Goal: Task Accomplishment & Management: Manage account settings

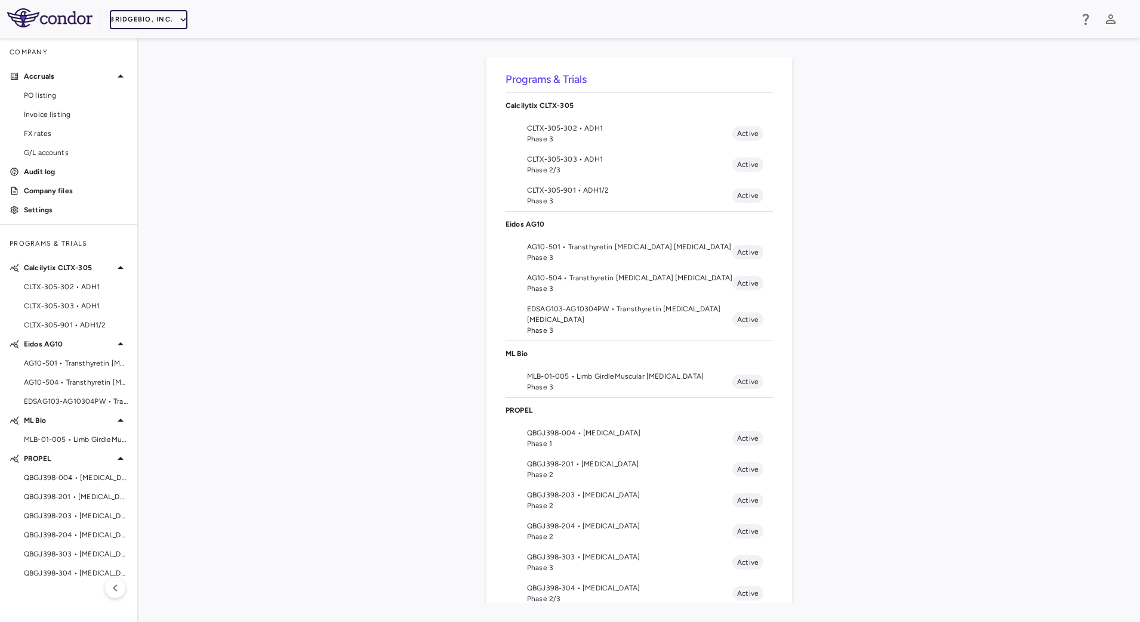
click at [178, 19] on icon "button" at bounding box center [183, 19] width 11 height 11
click at [162, 58] on li "Acelyrin - CMC" at bounding box center [160, 61] width 100 height 18
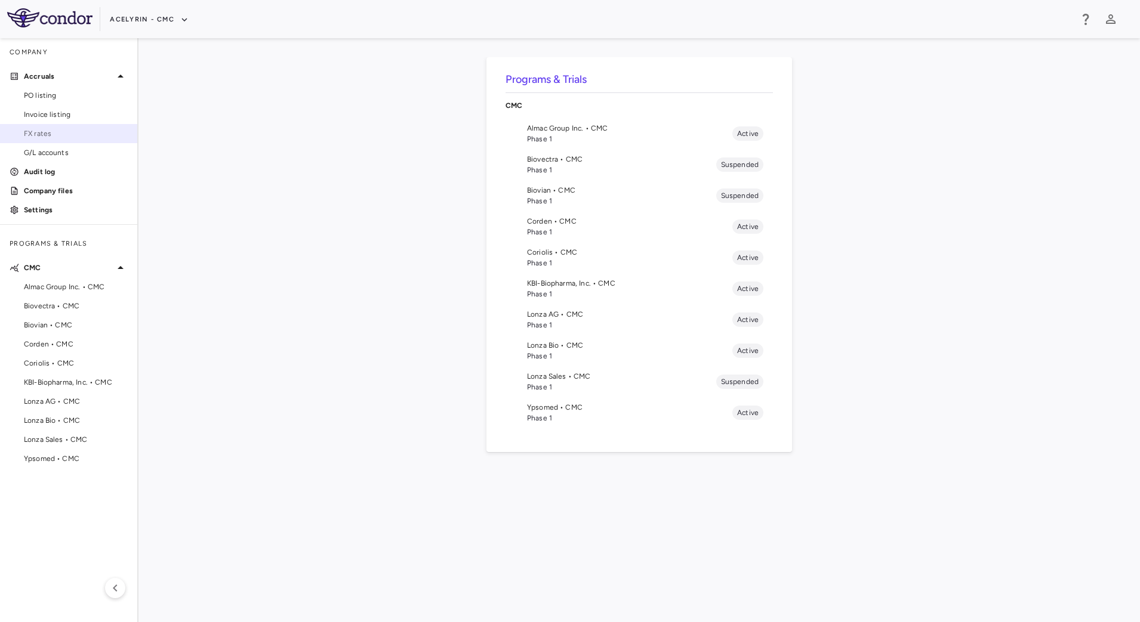
click at [58, 134] on span "FX rates" at bounding box center [76, 133] width 104 height 11
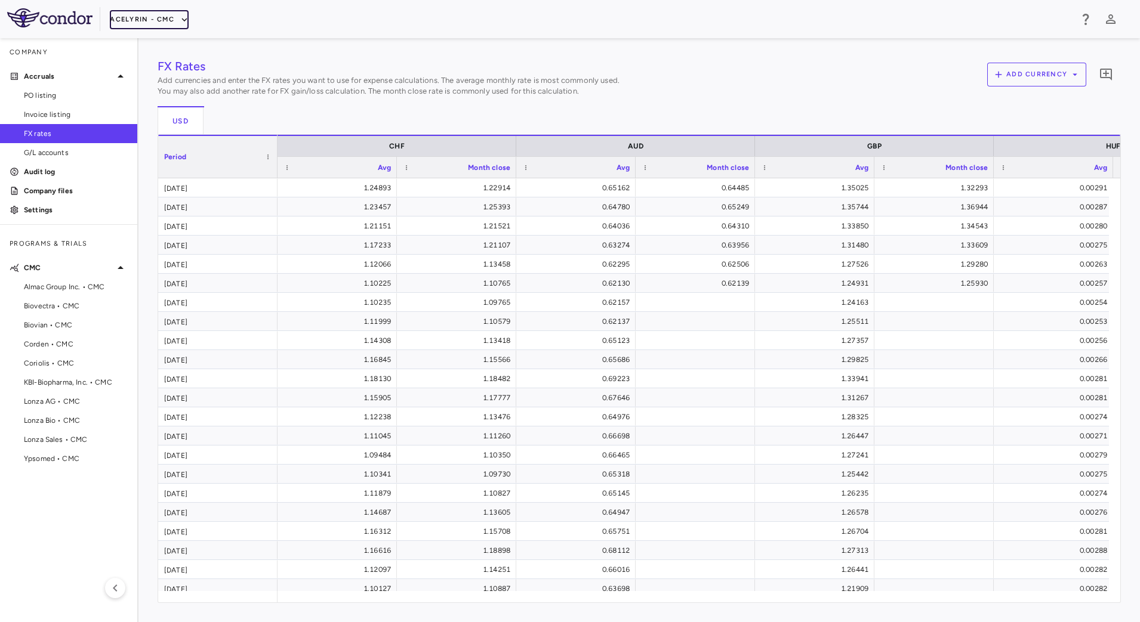
click at [165, 26] on button "Acelyrin - CMC" at bounding box center [149, 19] width 79 height 19
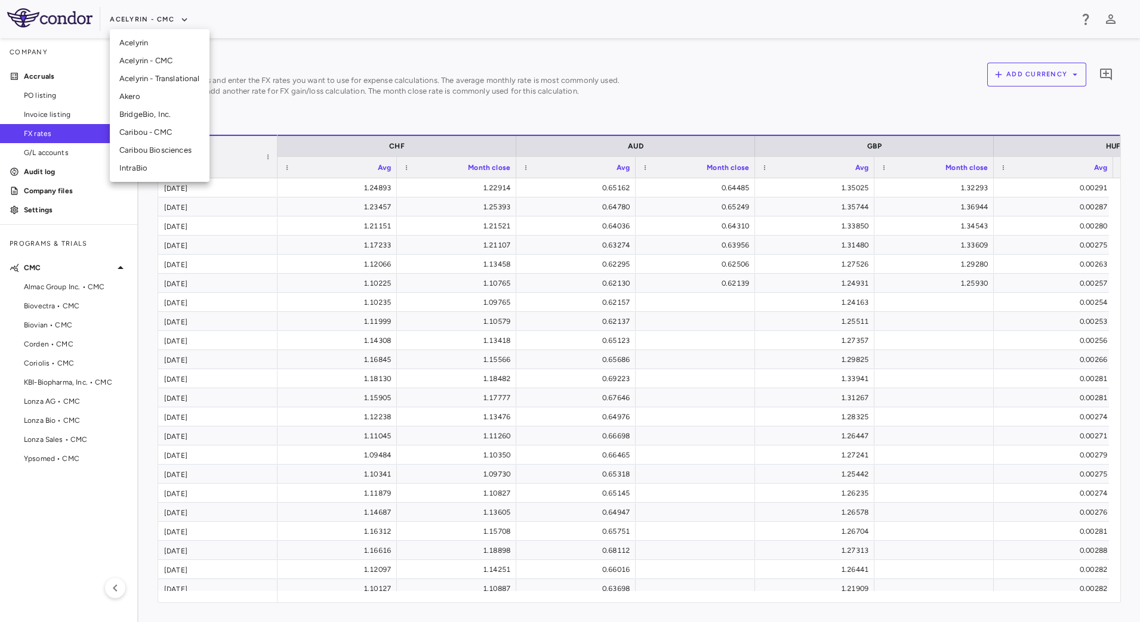
click at [73, 285] on div at bounding box center [570, 311] width 1140 height 622
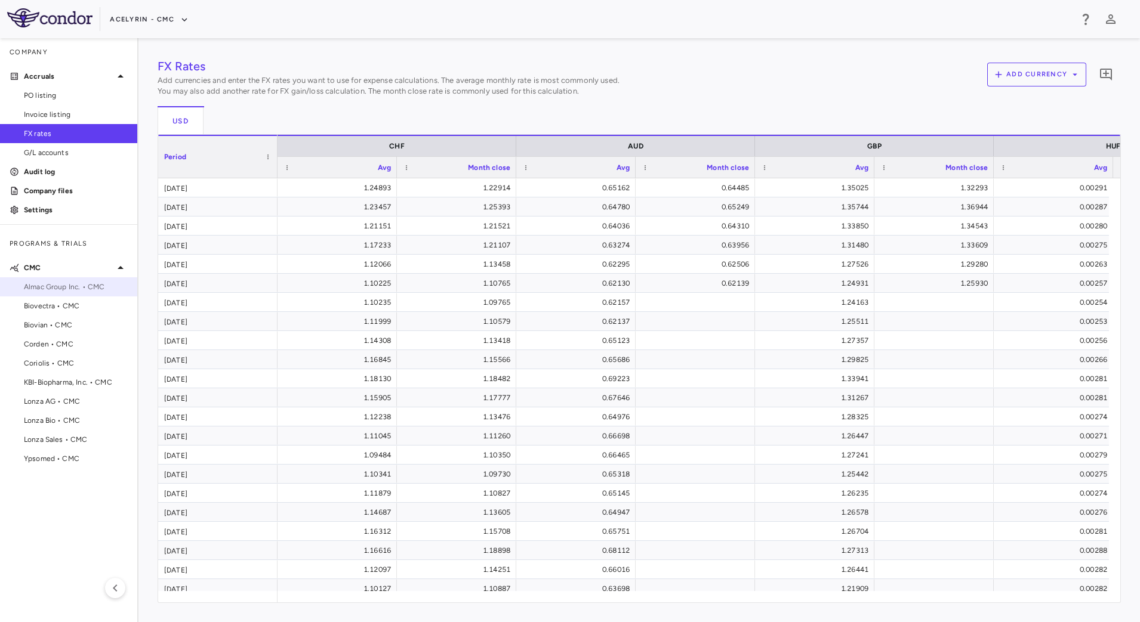
click at [69, 287] on span "Almac Group Inc. • CMC" at bounding box center [76, 287] width 104 height 11
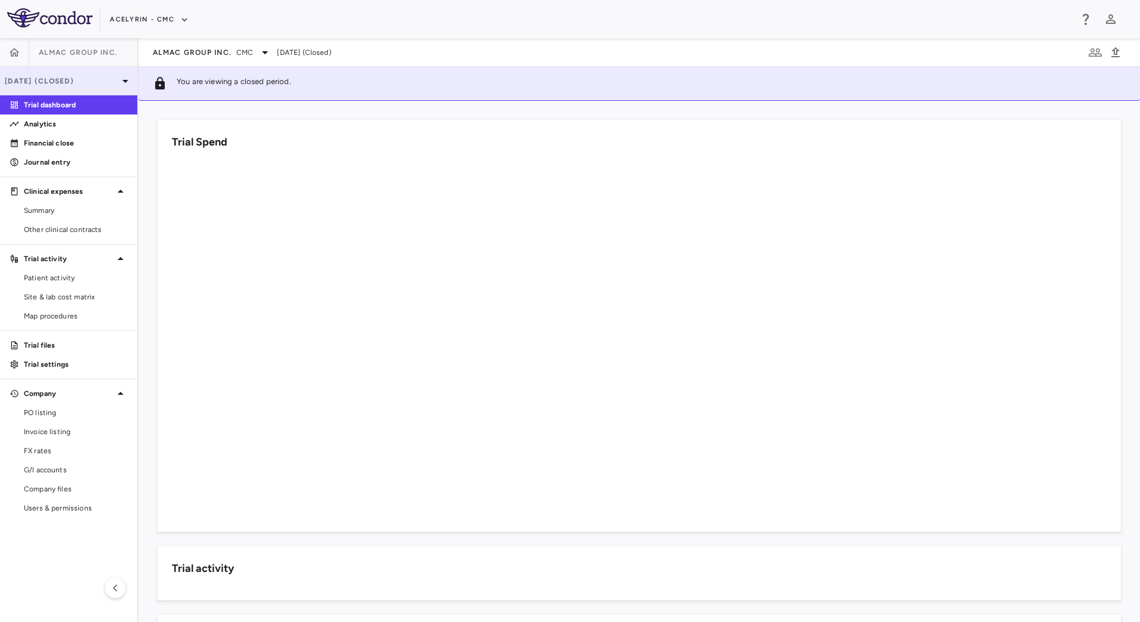
click at [113, 76] on p "[DATE] (Closed)" at bounding box center [61, 81] width 113 height 11
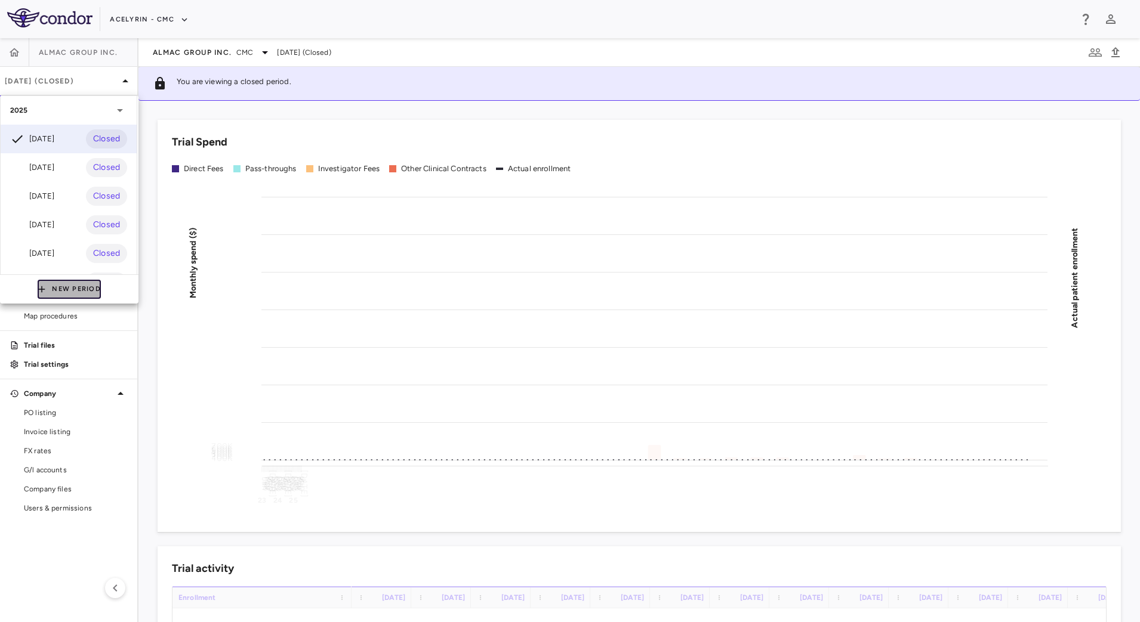
click at [61, 297] on button "New Period" at bounding box center [69, 289] width 63 height 19
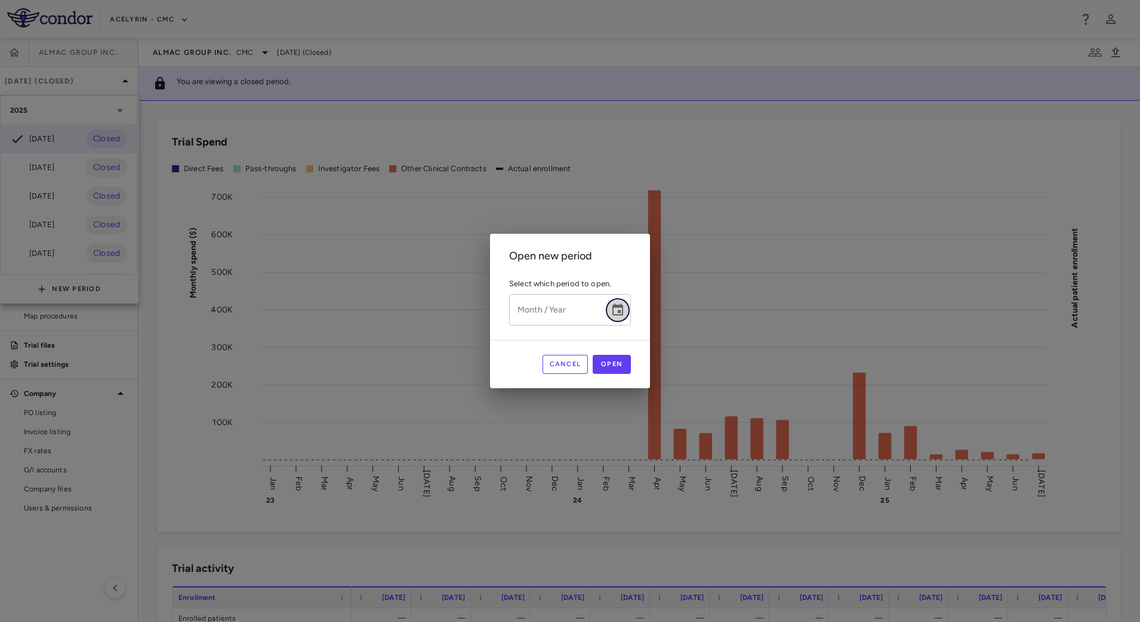
click at [624, 311] on icon "Choose date" at bounding box center [617, 310] width 14 height 14
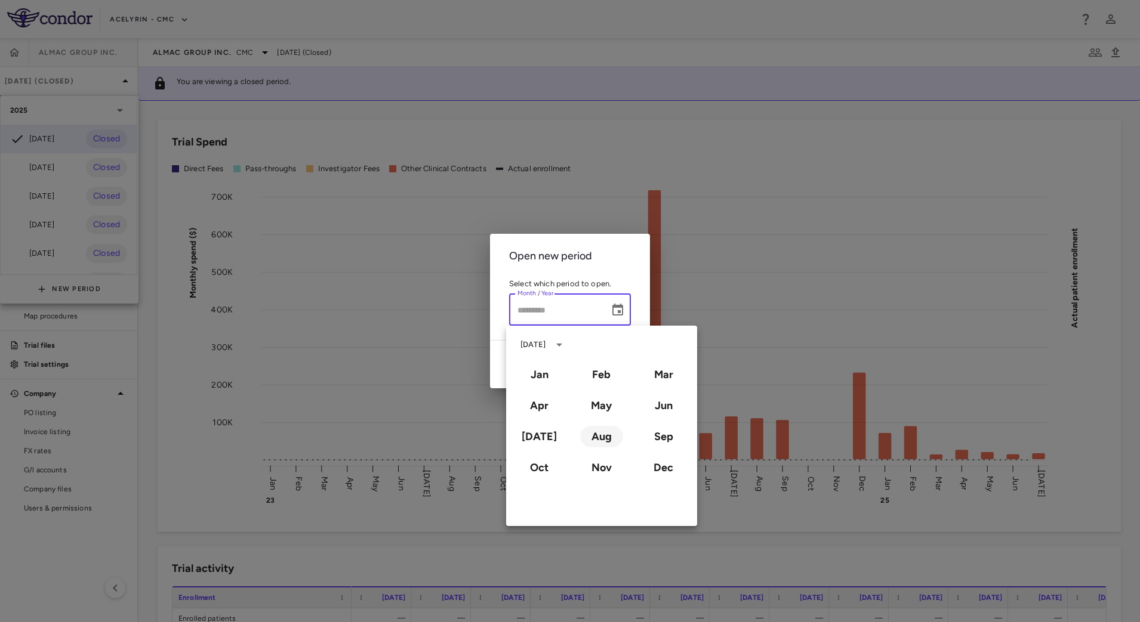
click at [595, 437] on button "Aug" at bounding box center [601, 436] width 43 height 21
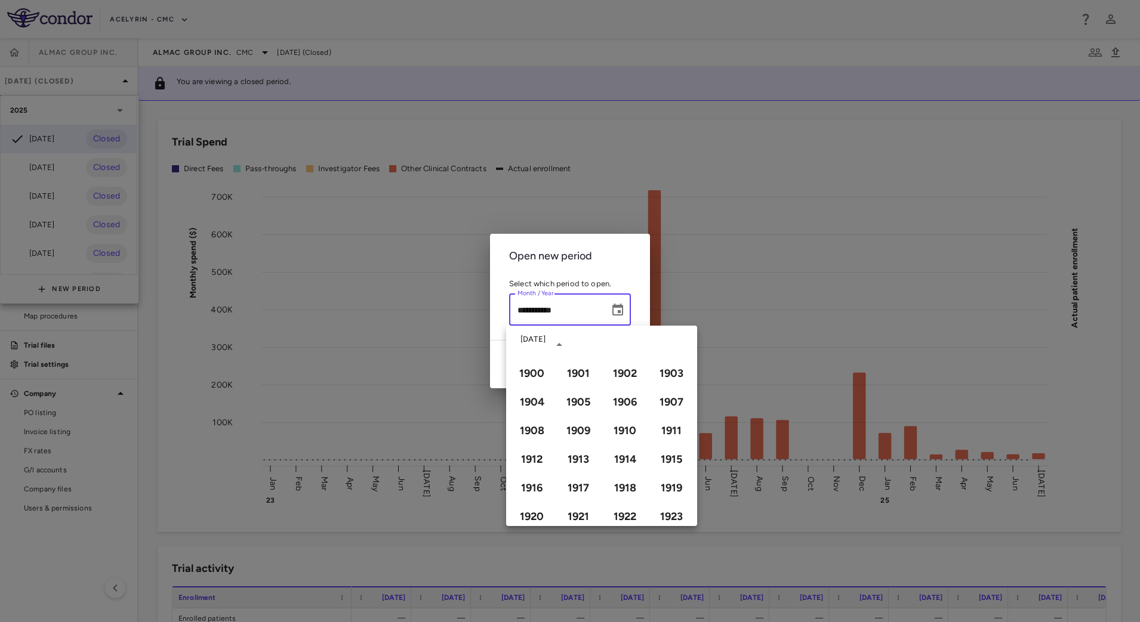
type input "**********"
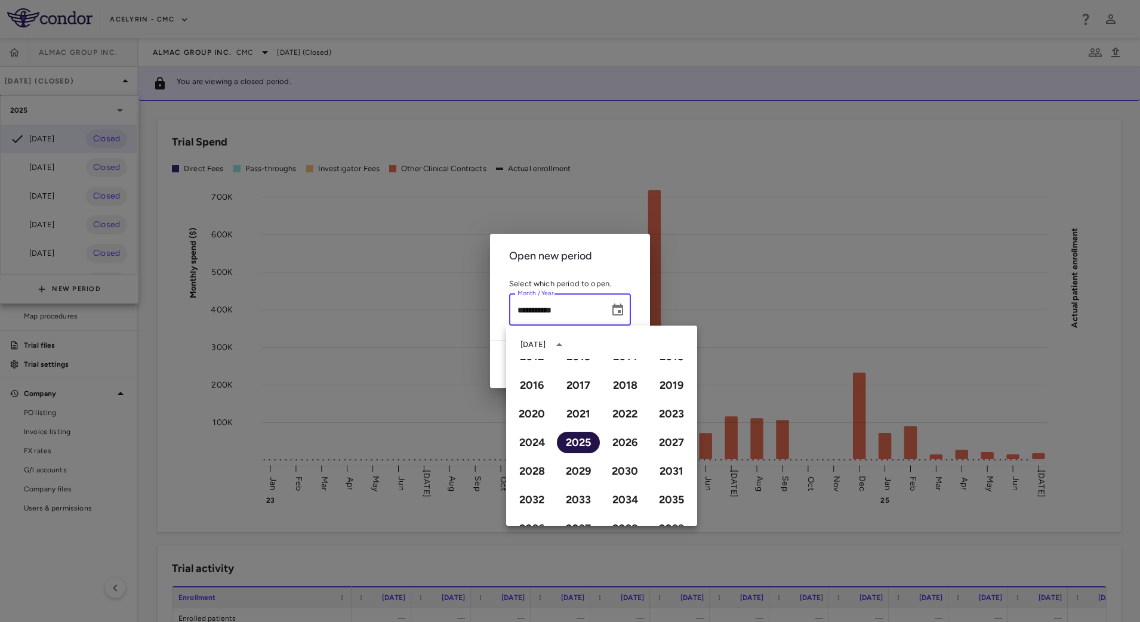
click at [574, 443] on button "2025" at bounding box center [578, 442] width 43 height 21
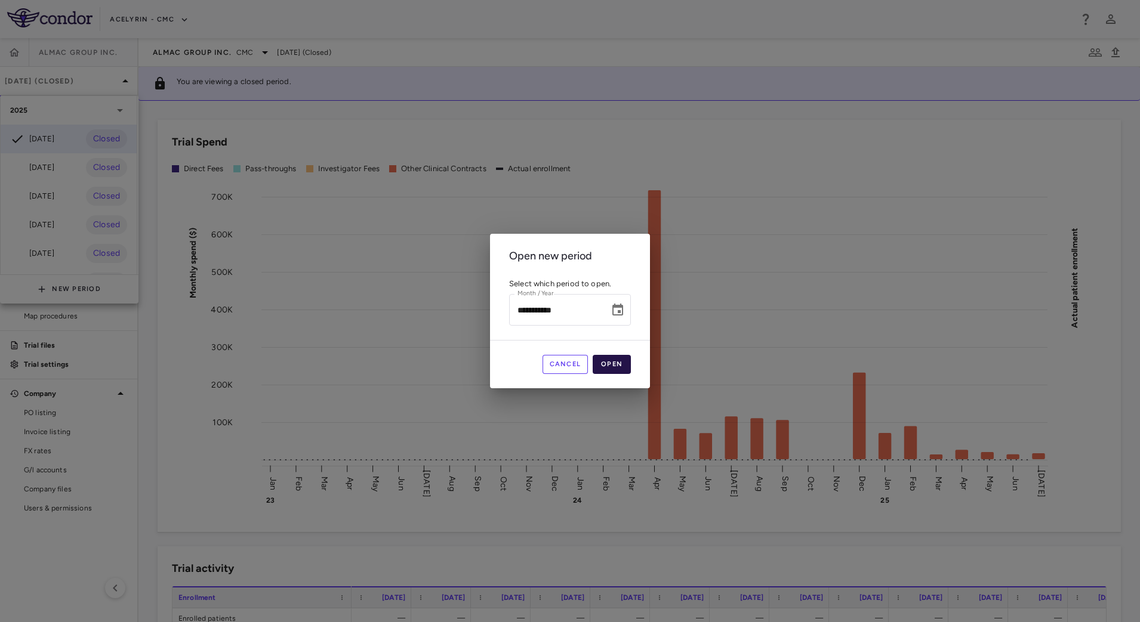
click at [618, 366] on button "Open" at bounding box center [611, 364] width 38 height 19
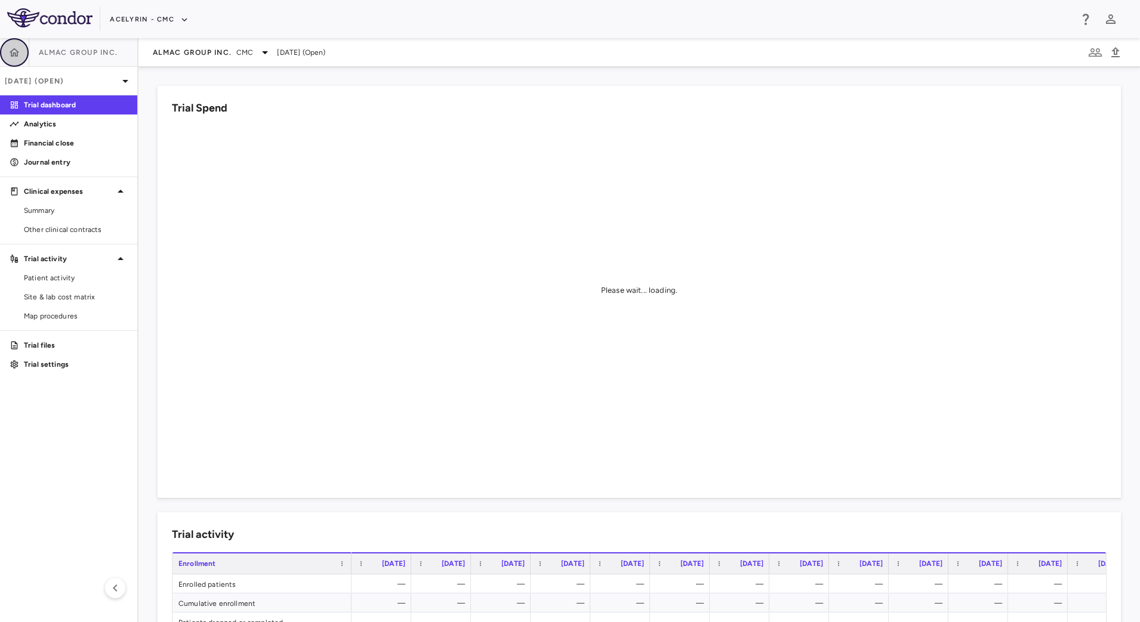
click at [11, 53] on icon "button" at bounding box center [15, 52] width 10 height 8
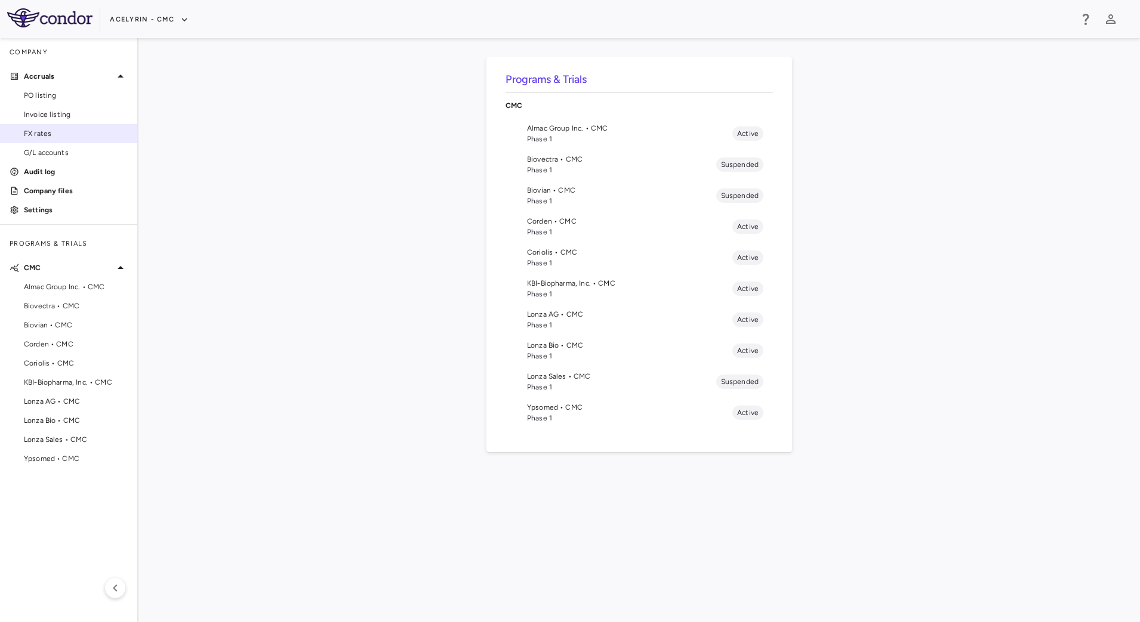
click at [39, 131] on span "FX rates" at bounding box center [76, 133] width 104 height 11
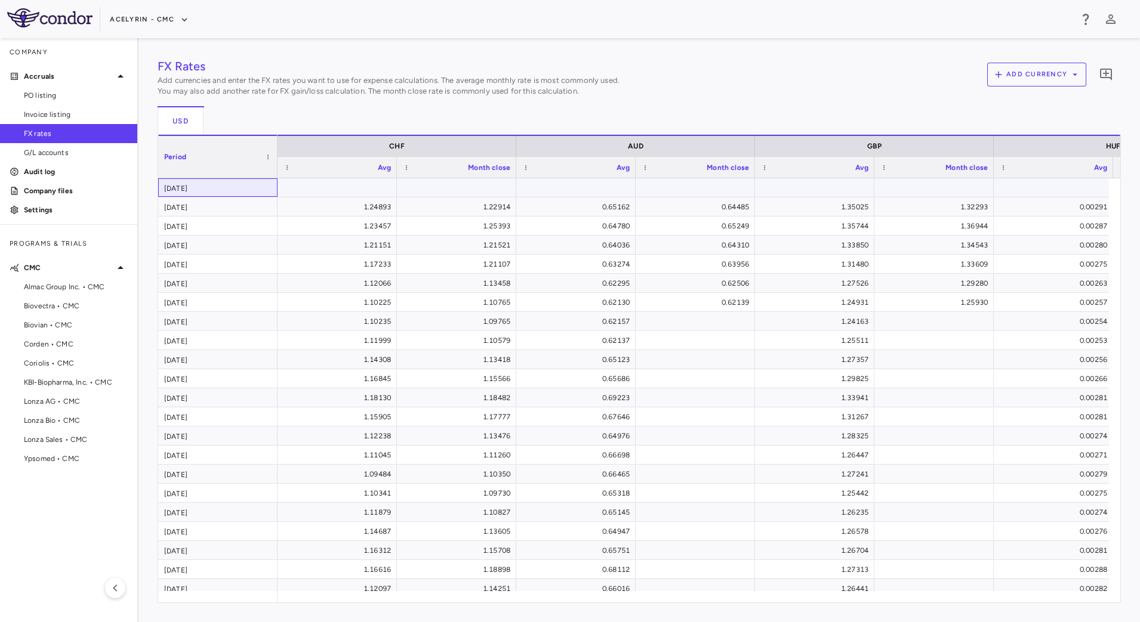
click at [248, 189] on div "[DATE]" at bounding box center [217, 187] width 119 height 18
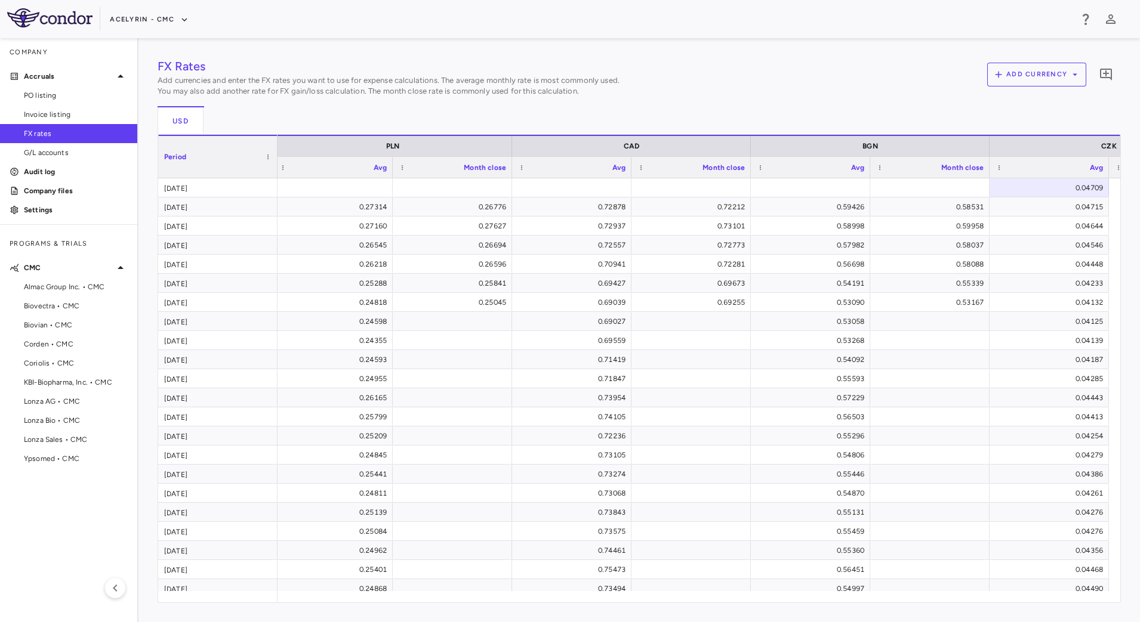
scroll to position [0, 1317]
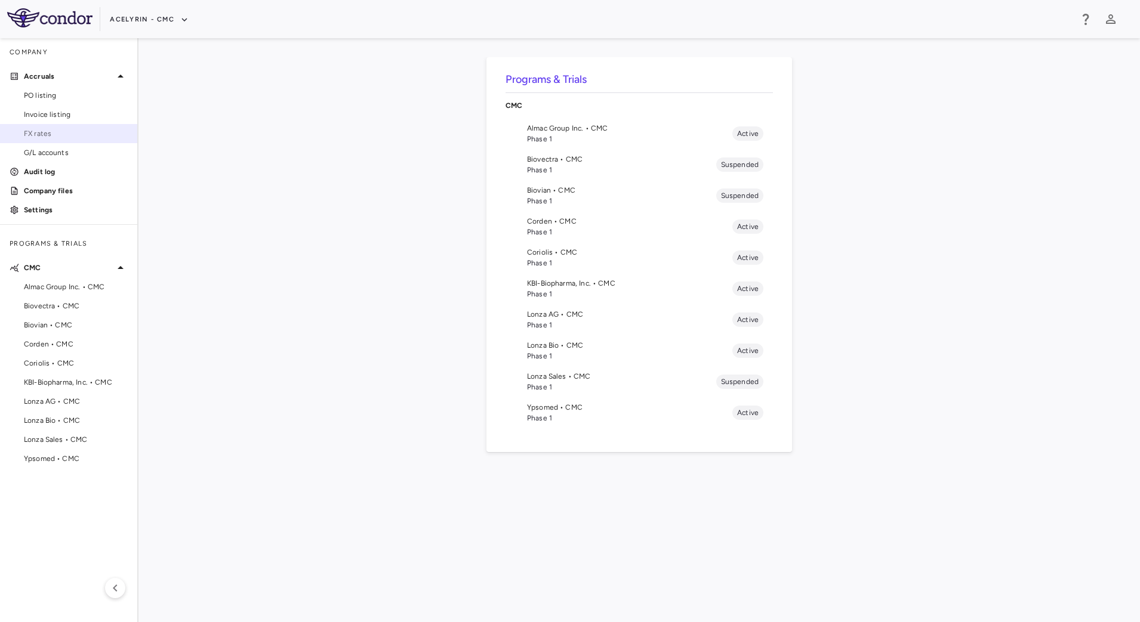
click at [111, 132] on span "FX rates" at bounding box center [76, 133] width 104 height 11
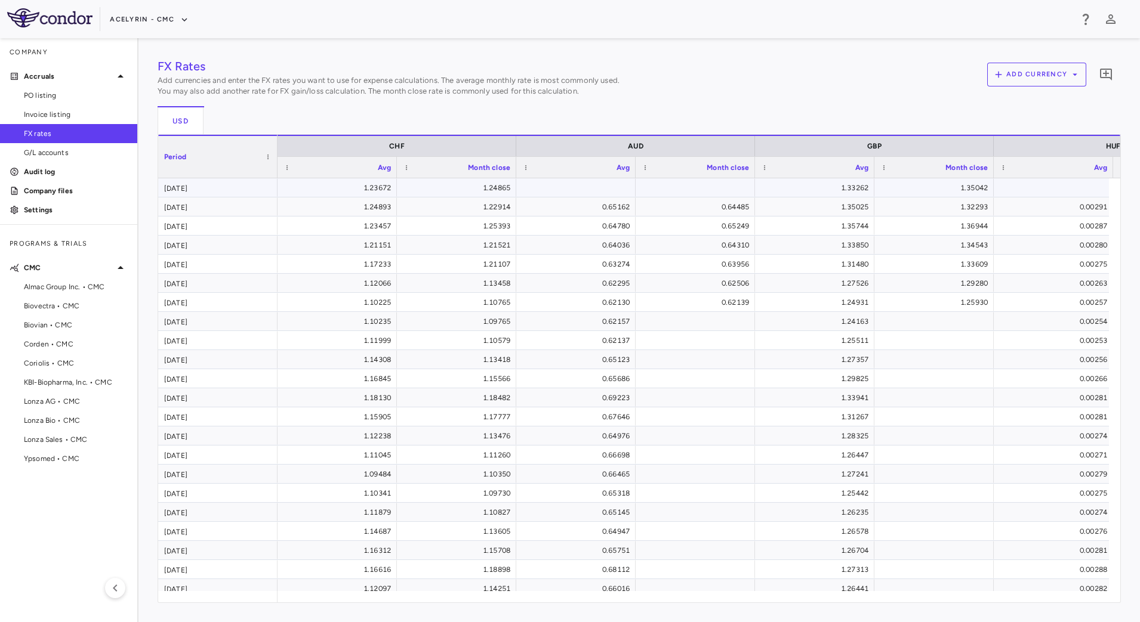
click at [232, 185] on div "[DATE]" at bounding box center [217, 187] width 119 height 18
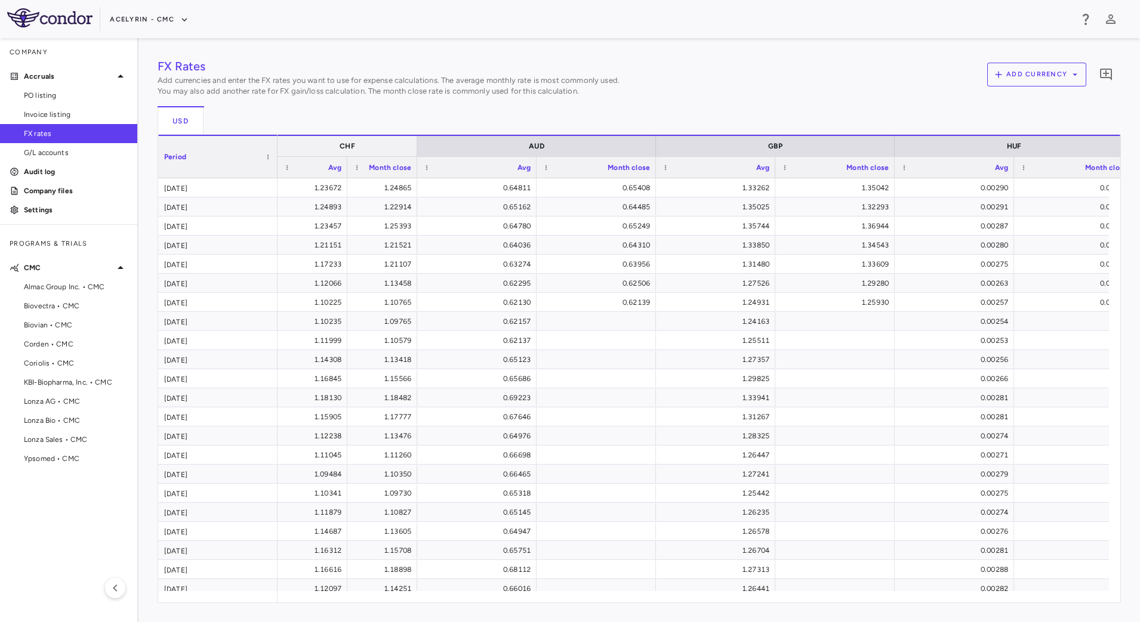
drag, startPoint x: 516, startPoint y: 146, endPoint x: 417, endPoint y: 136, distance: 99.5
click at [417, 136] on div at bounding box center [416, 146] width 5 height 20
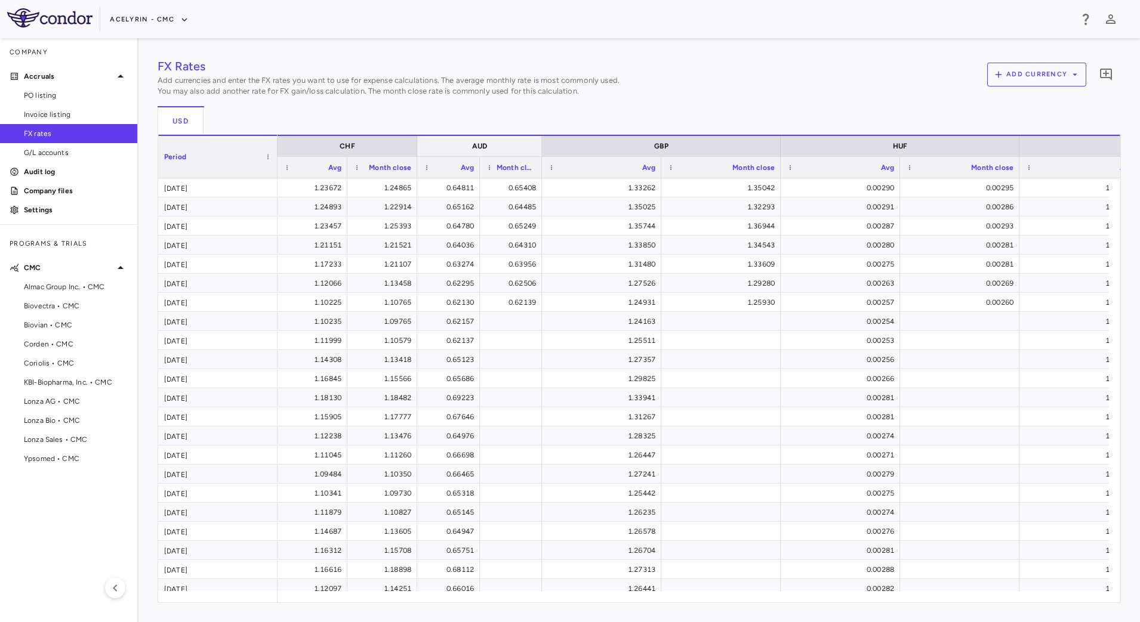
drag, startPoint x: 656, startPoint y: 147, endPoint x: 542, endPoint y: 150, distance: 114.0
click at [542, 150] on div at bounding box center [541, 146] width 5 height 20
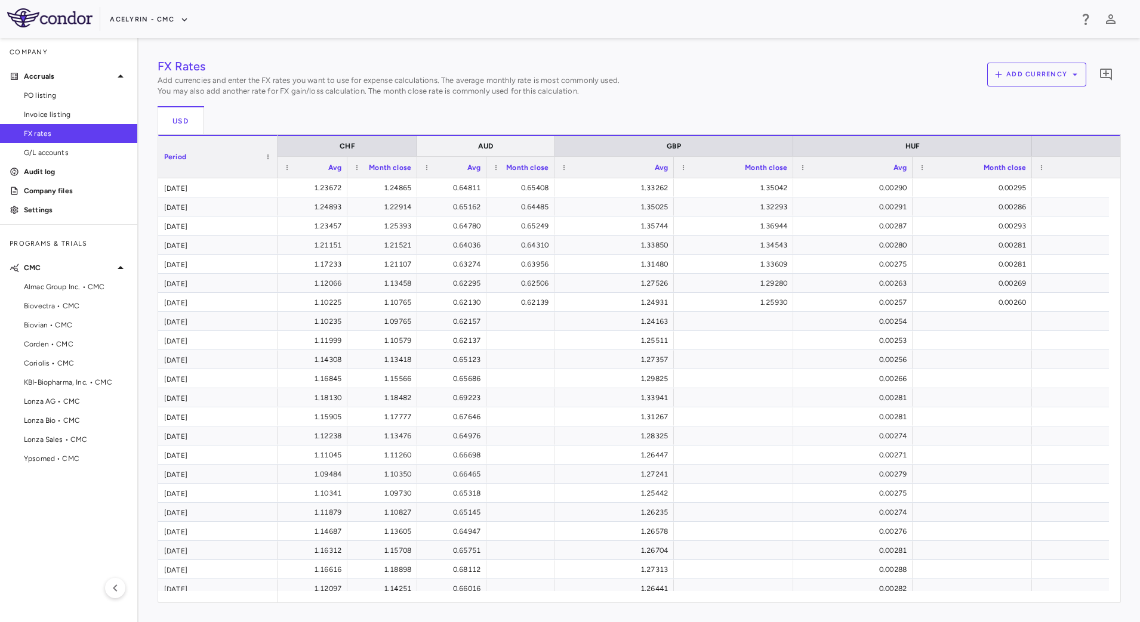
drag, startPoint x: 539, startPoint y: 147, endPoint x: 552, endPoint y: 147, distance: 12.5
click at [552, 147] on div at bounding box center [553, 146] width 5 height 20
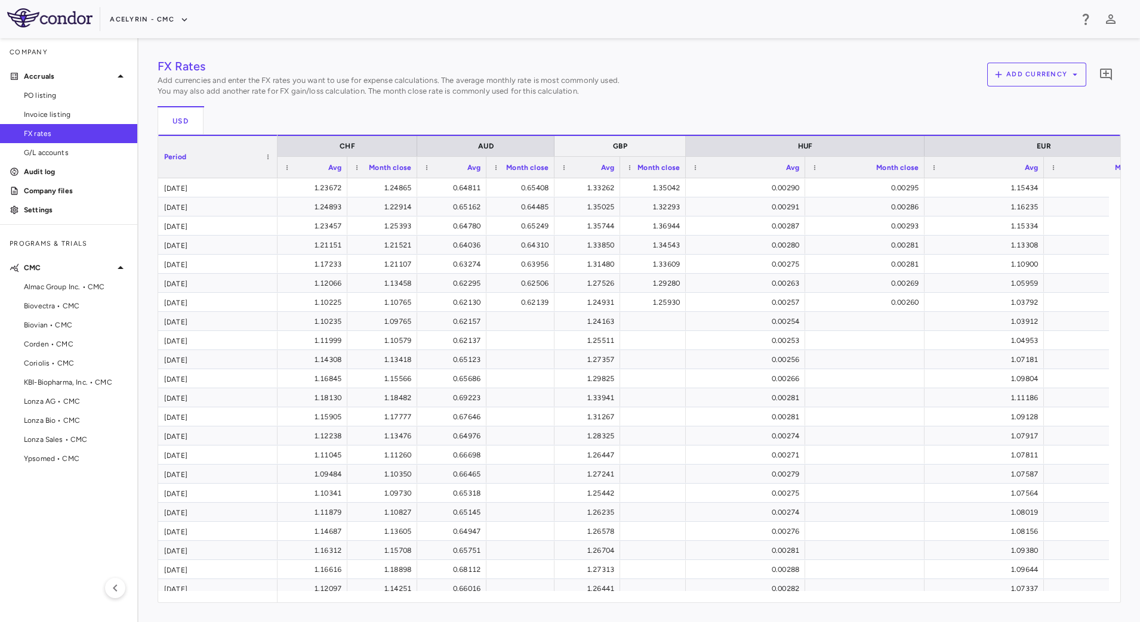
drag, startPoint x: 792, startPoint y: 144, endPoint x: 684, endPoint y: 140, distance: 107.5
click at [684, 140] on div at bounding box center [685, 146] width 5 height 20
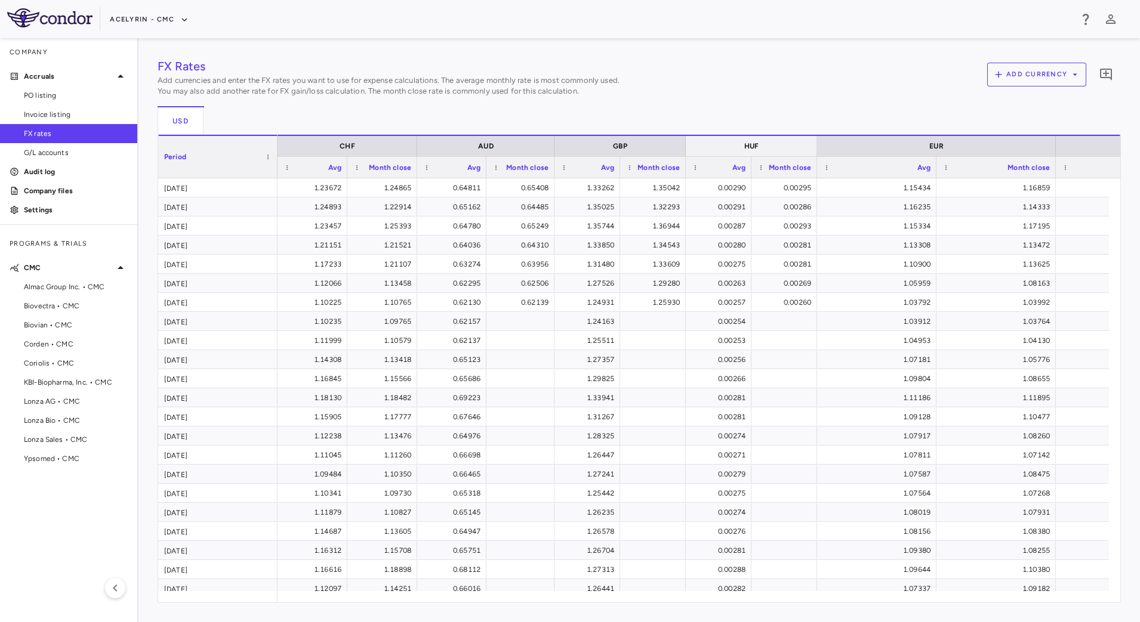
drag, startPoint x: 924, startPoint y: 146, endPoint x: 817, endPoint y: 143, distance: 107.5
click at [817, 143] on div at bounding box center [816, 146] width 5 height 20
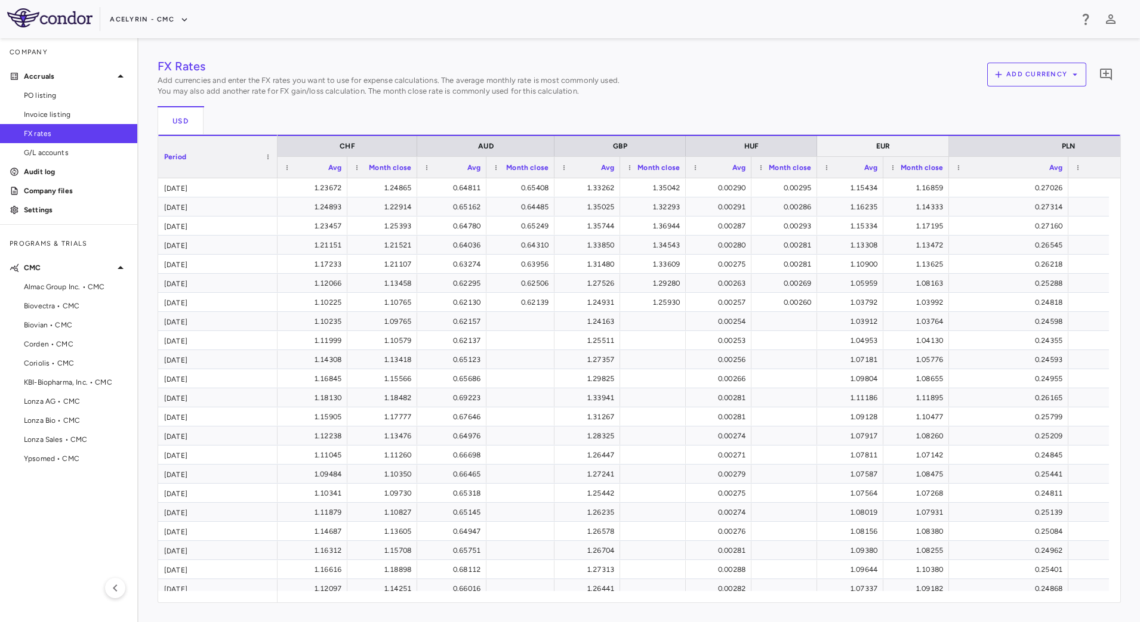
drag, startPoint x: 1054, startPoint y: 143, endPoint x: 947, endPoint y: 145, distance: 106.8
click at [947, 145] on div at bounding box center [948, 146] width 5 height 20
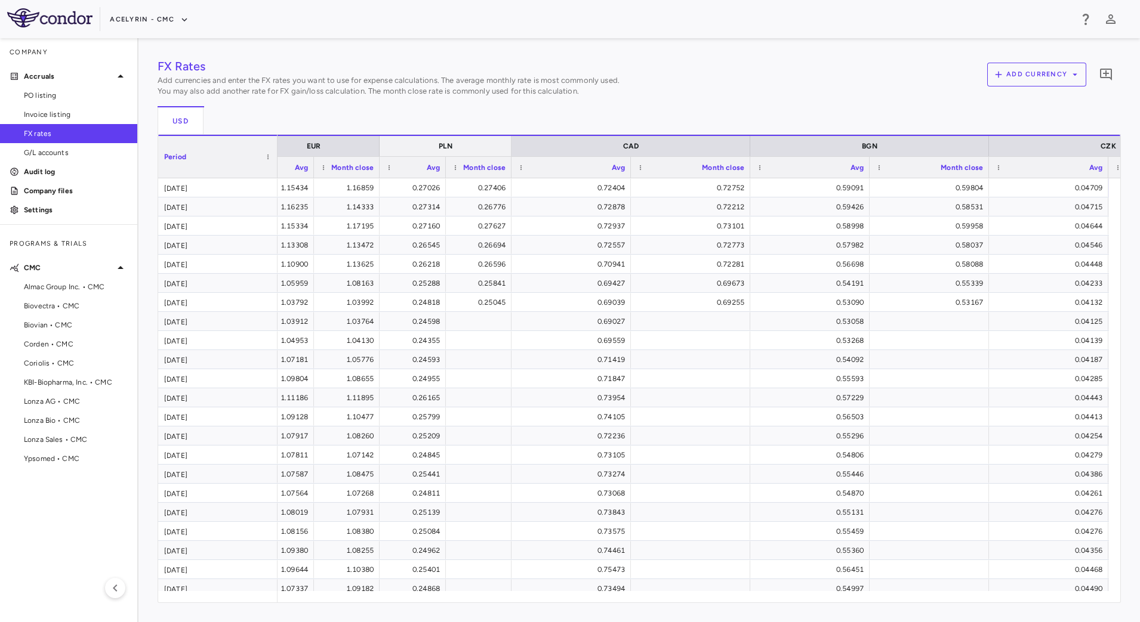
drag, startPoint x: 618, startPoint y: 144, endPoint x: 511, endPoint y: 142, distance: 107.4
click at [511, 142] on div at bounding box center [510, 146] width 5 height 20
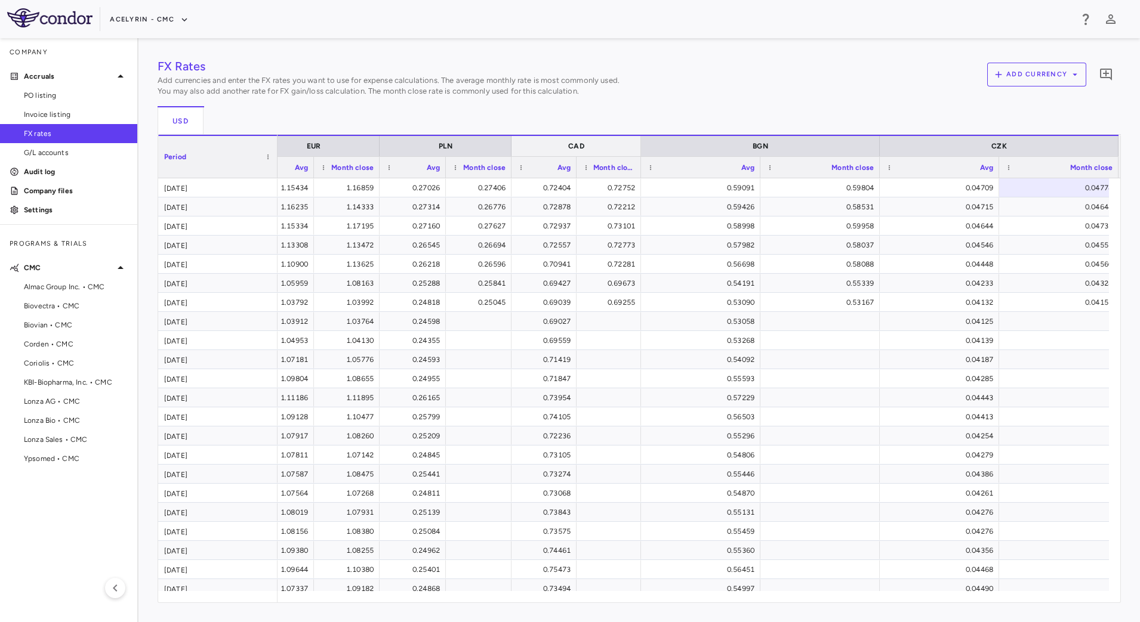
drag, startPoint x: 749, startPoint y: 146, endPoint x: 640, endPoint y: 147, distance: 109.2
click at [640, 147] on div at bounding box center [640, 146] width 5 height 20
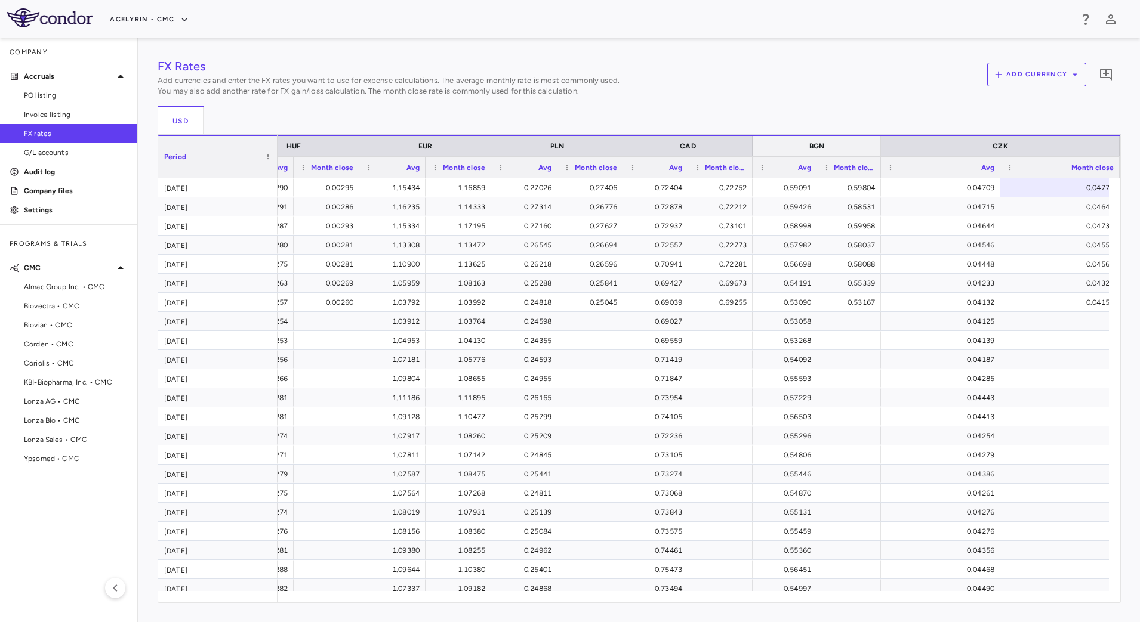
drag, startPoint x: 877, startPoint y: 147, endPoint x: 767, endPoint y: 153, distance: 110.5
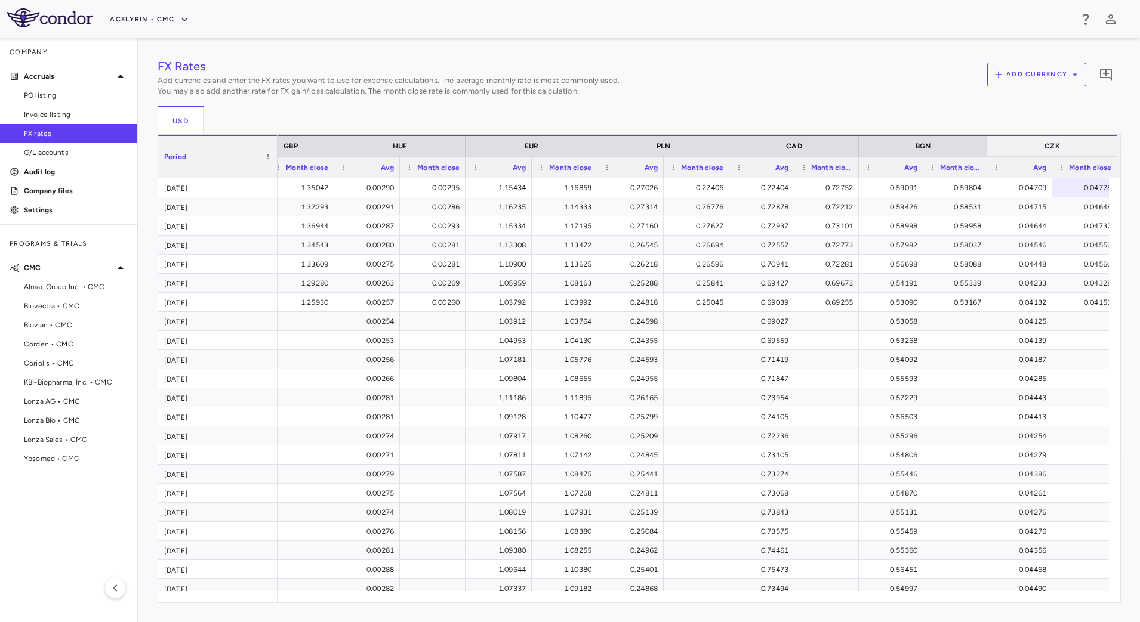
drag, startPoint x: 1119, startPoint y: 146, endPoint x: 1010, endPoint y: 155, distance: 108.9
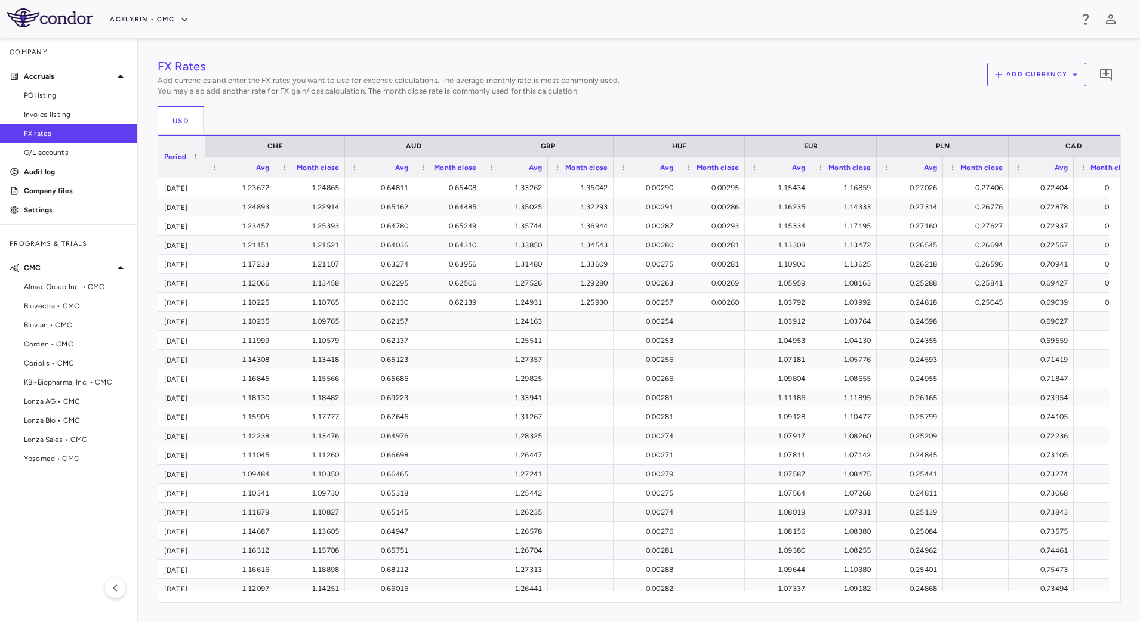
drag, startPoint x: 276, startPoint y: 139, endPoint x: 203, endPoint y: 139, distance: 72.2
click at [203, 139] on div at bounding box center [204, 157] width 5 height 42
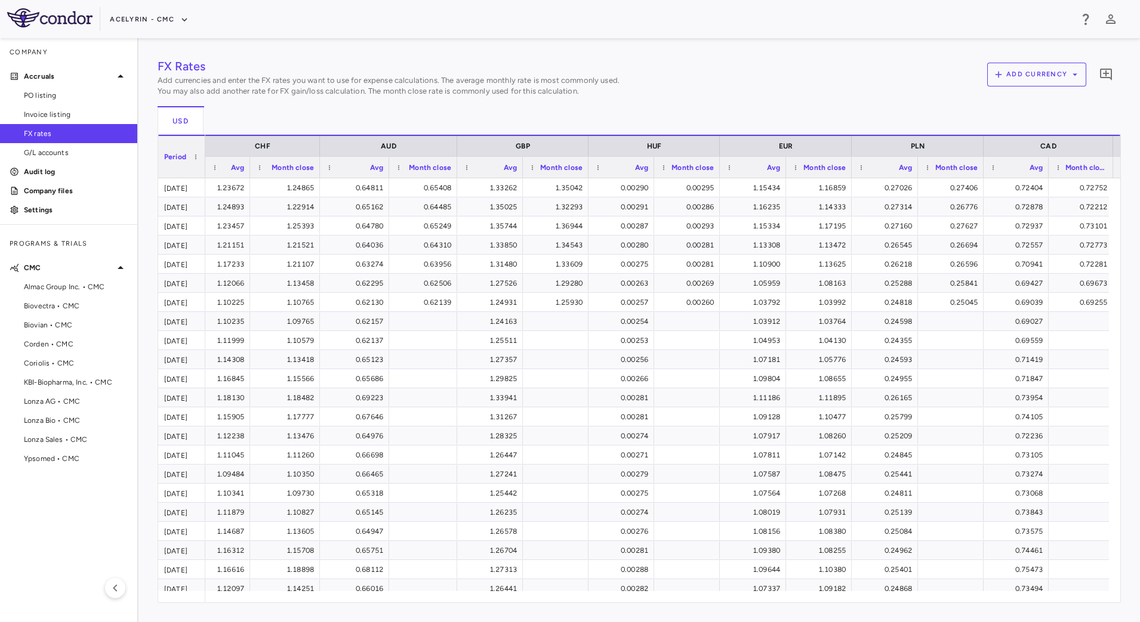
drag, startPoint x: 273, startPoint y: 171, endPoint x: 248, endPoint y: 172, distance: 25.1
click at [248, 172] on div at bounding box center [249, 167] width 5 height 21
click at [390, 171] on div "Month close" at bounding box center [423, 166] width 68 height 21
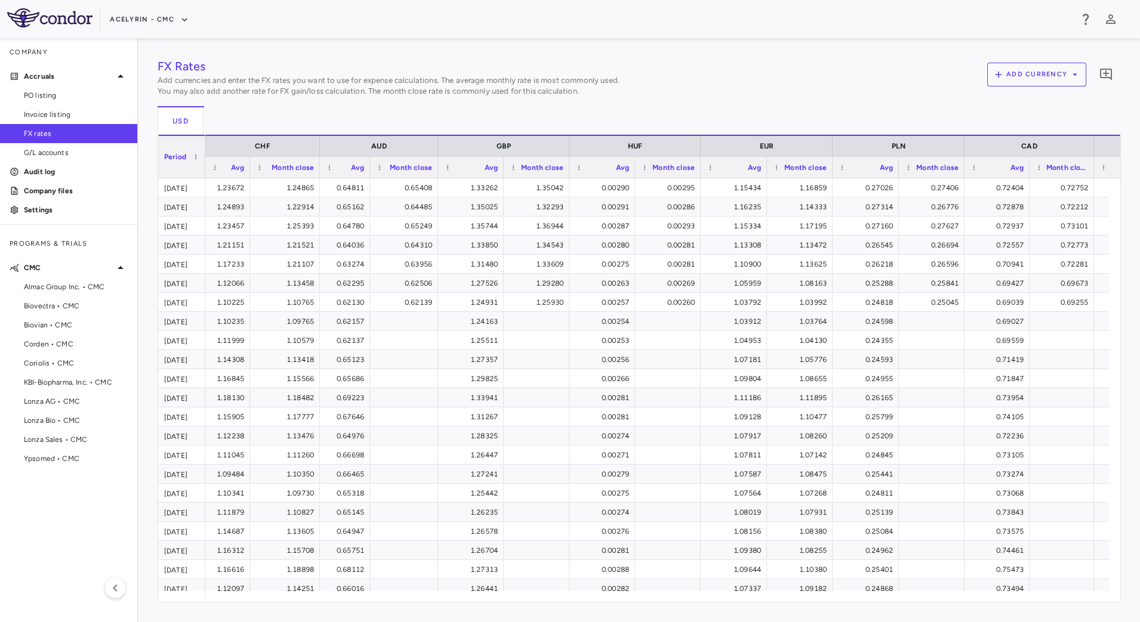
drag, startPoint x: 386, startPoint y: 174, endPoint x: 367, endPoint y: 174, distance: 19.1
click at [367, 174] on div at bounding box center [369, 167] width 5 height 21
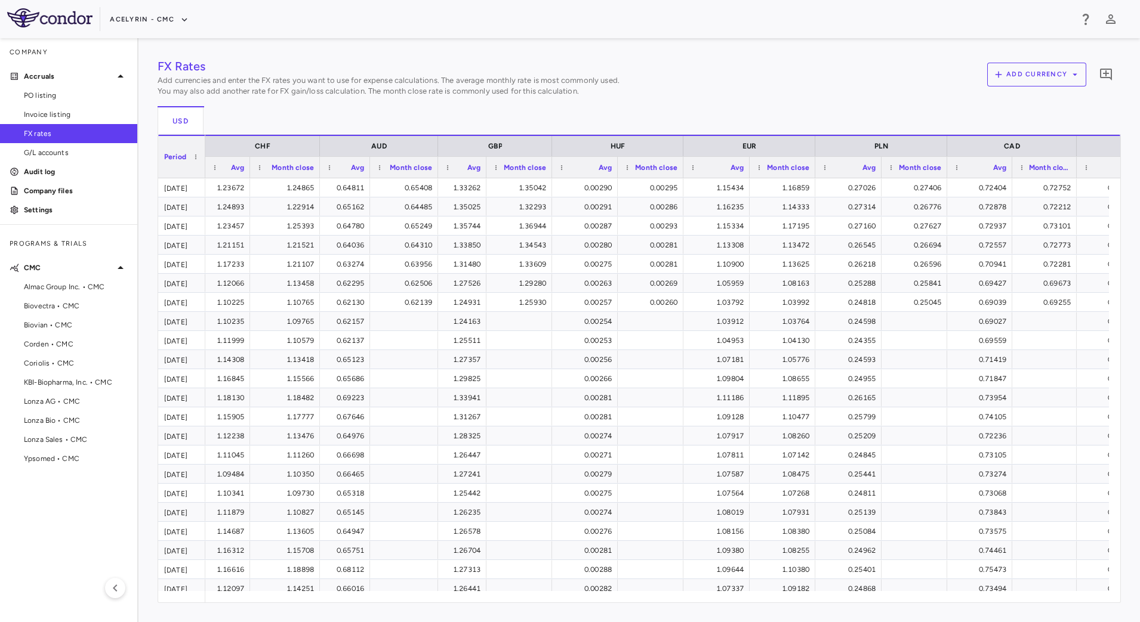
drag, startPoint x: 502, startPoint y: 174, endPoint x: 484, endPoint y: 174, distance: 17.9
click at [484, 174] on div at bounding box center [485, 167] width 5 height 21
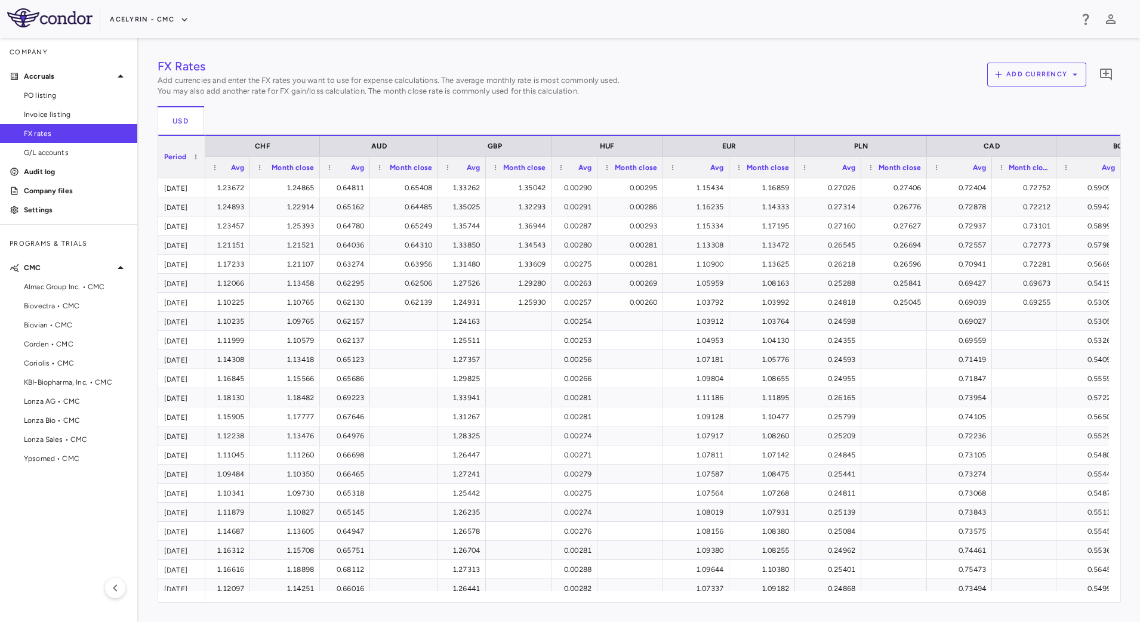
drag, startPoint x: 616, startPoint y: 172, endPoint x: 596, endPoint y: 172, distance: 19.7
click at [596, 172] on div at bounding box center [596, 167] width 5 height 21
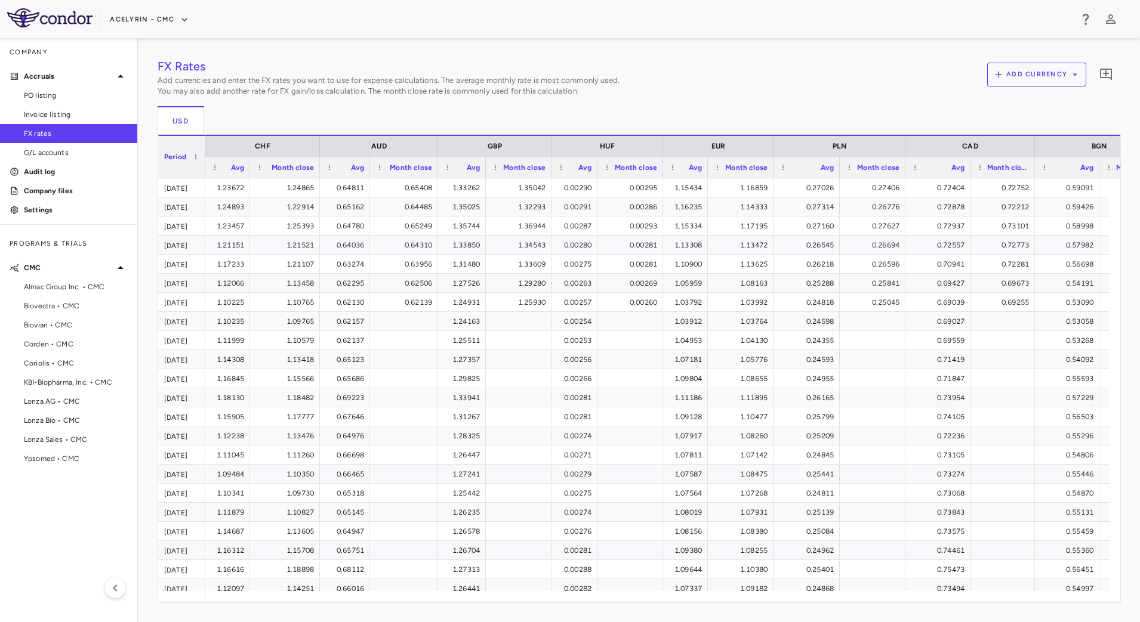
drag, startPoint x: 727, startPoint y: 171, endPoint x: 705, endPoint y: 172, distance: 21.5
click at [705, 172] on div at bounding box center [707, 167] width 5 height 21
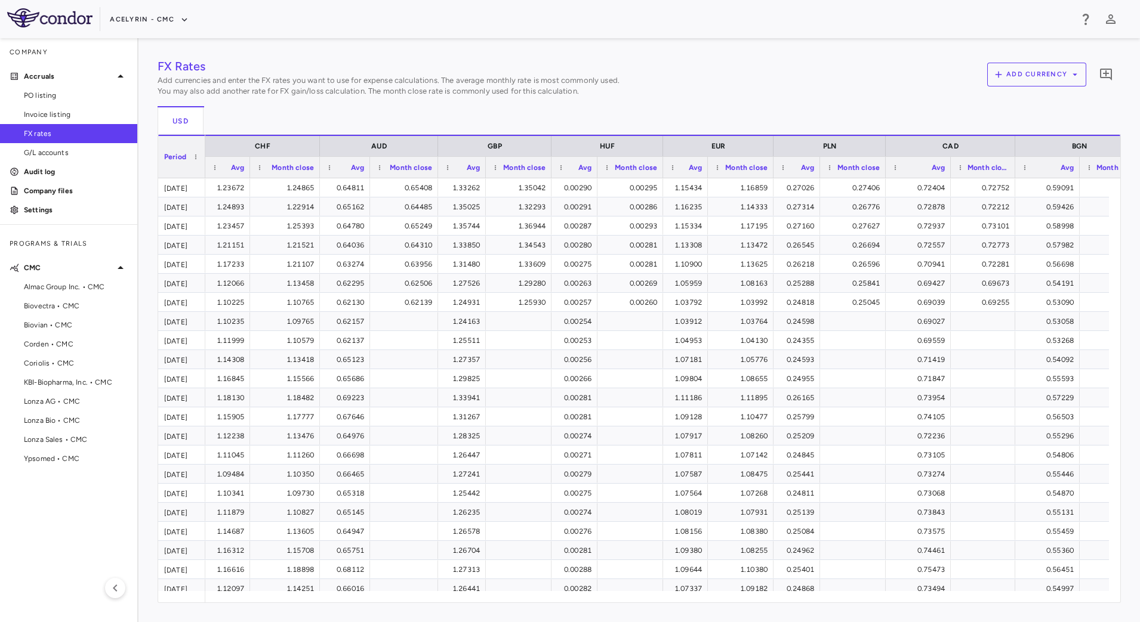
drag, startPoint x: 838, startPoint y: 171, endPoint x: 818, endPoint y: 171, distance: 19.7
click at [818, 171] on div at bounding box center [819, 167] width 5 height 21
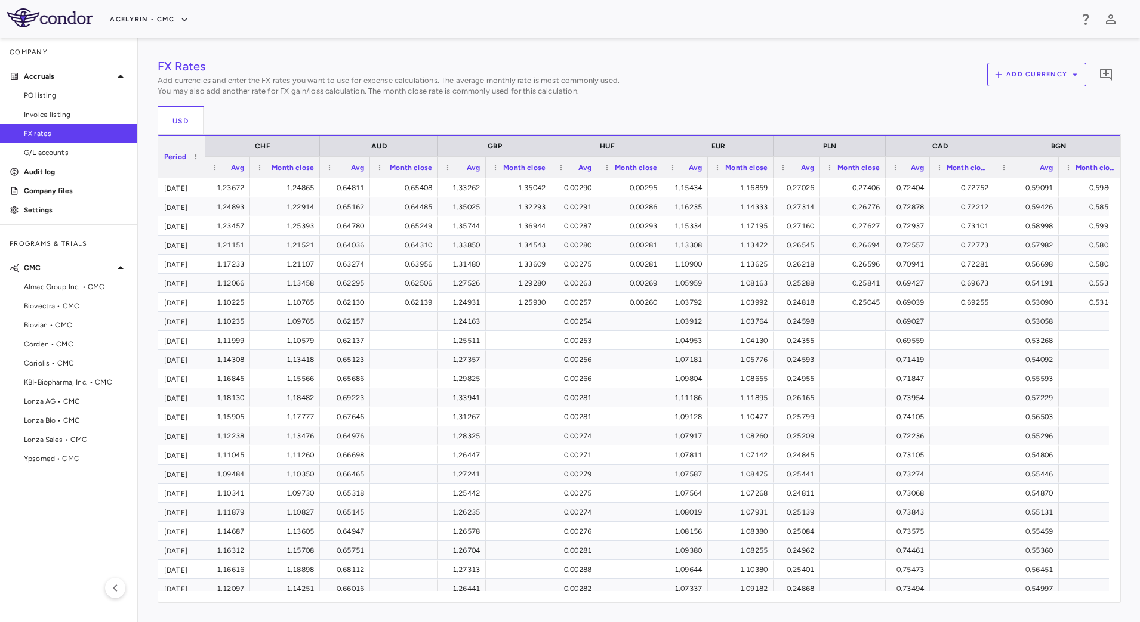
drag, startPoint x: 949, startPoint y: 171, endPoint x: 928, endPoint y: 172, distance: 21.0
click at [928, 172] on div at bounding box center [929, 167] width 5 height 21
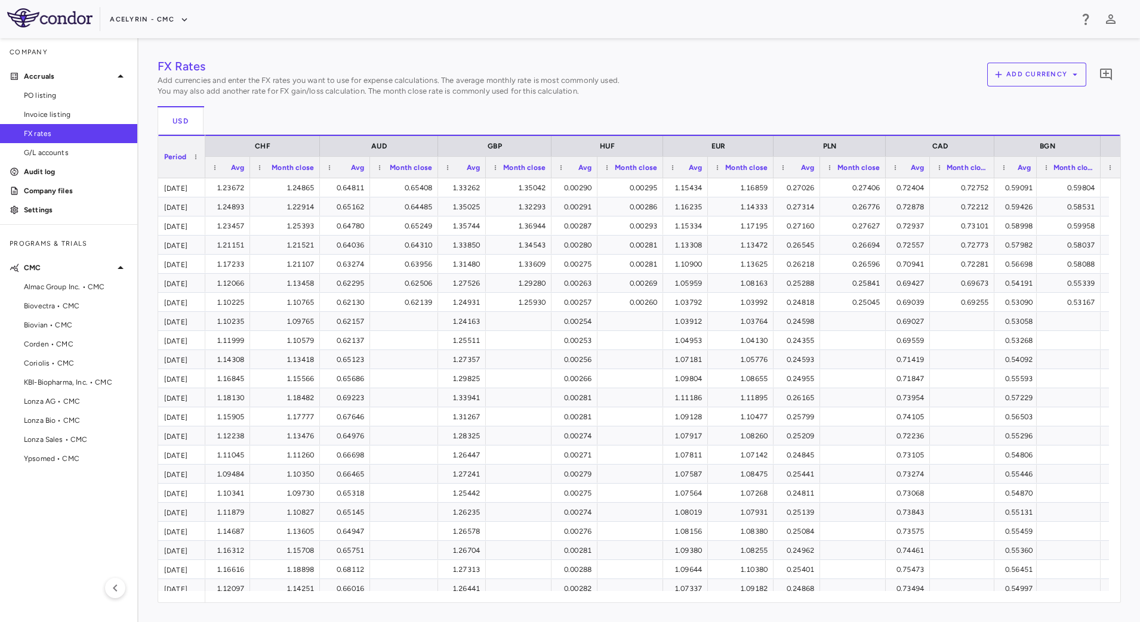
drag, startPoint x: 1056, startPoint y: 171, endPoint x: 1034, endPoint y: 175, distance: 22.4
click at [1034, 175] on div at bounding box center [1035, 167] width 5 height 21
click at [118, 582] on icon "button" at bounding box center [115, 588] width 14 height 14
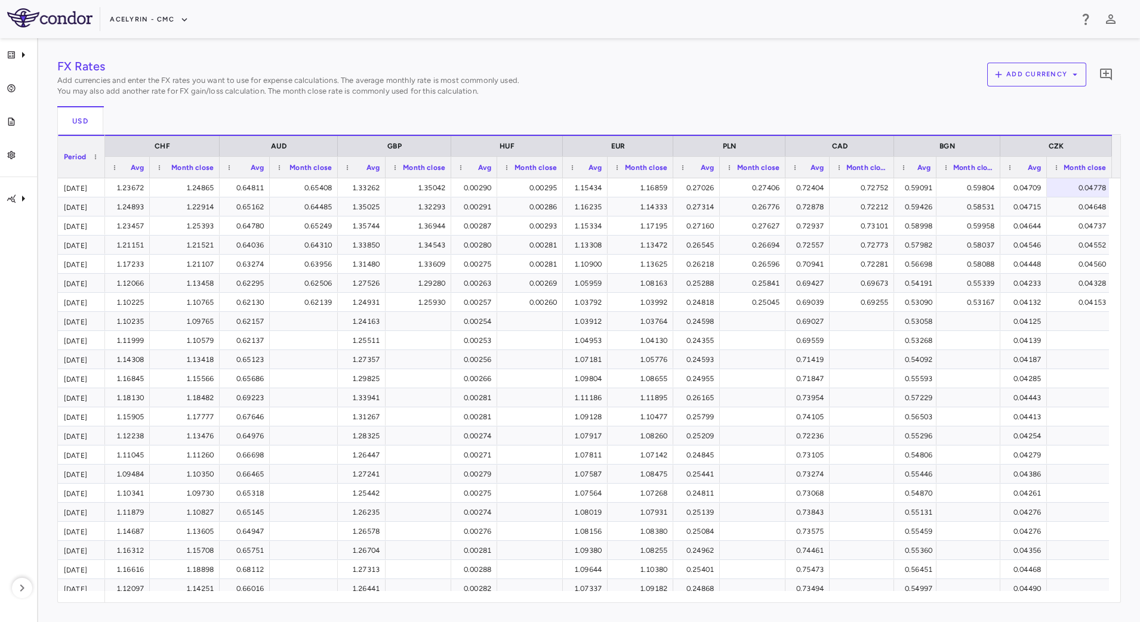
drag, startPoint x: 1064, startPoint y: 172, endPoint x: 1046, endPoint y: 172, distance: 18.5
click at [1046, 172] on div at bounding box center [1046, 167] width 5 height 21
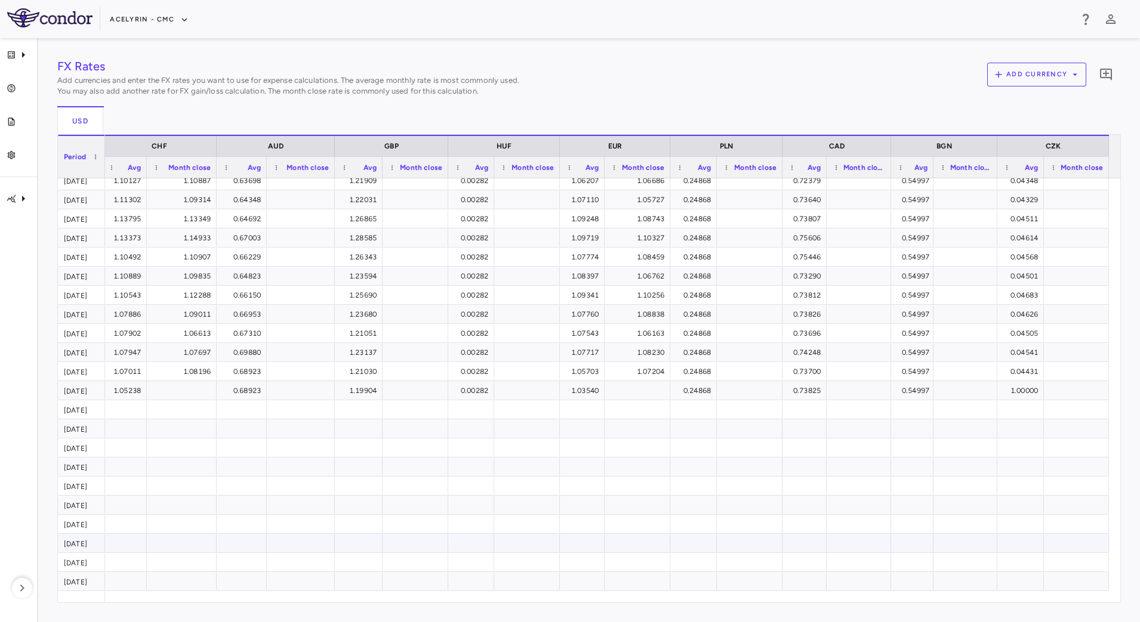
click at [1081, 548] on div at bounding box center [1076, 543] width 53 height 17
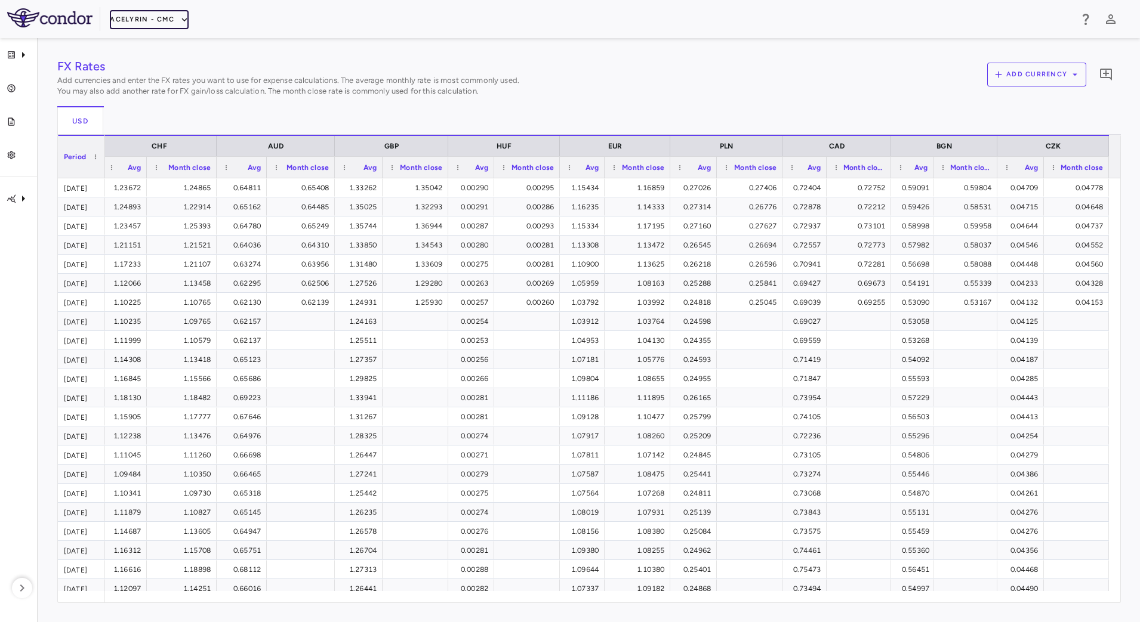
click at [168, 18] on button "Acelyrin - CMC" at bounding box center [149, 19] width 79 height 19
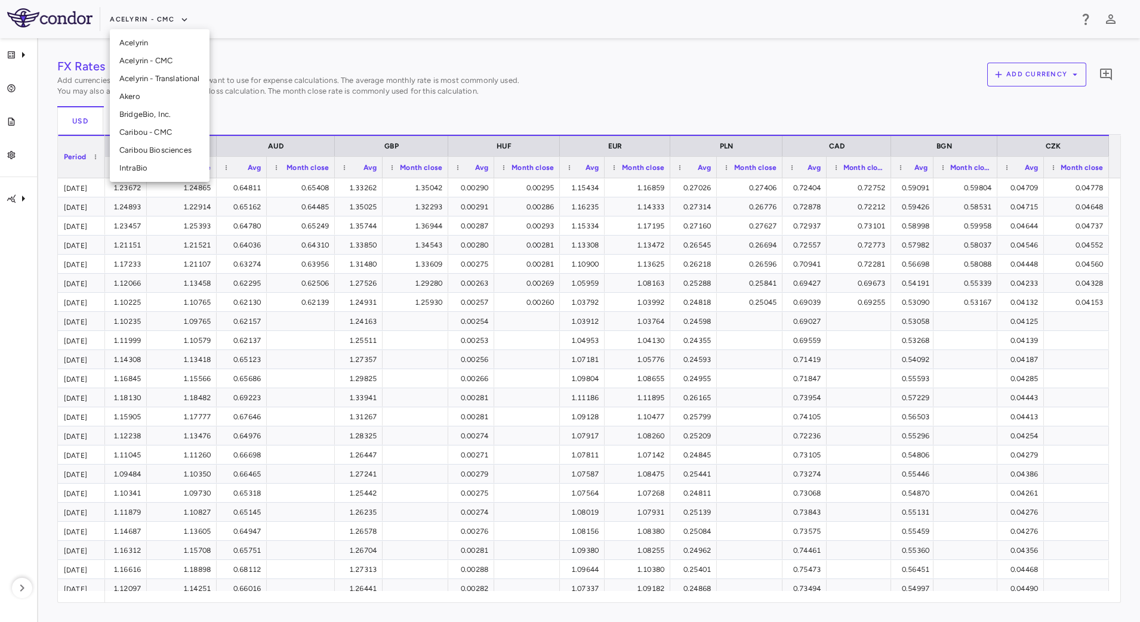
click at [152, 73] on li "Acelyrin - Translational" at bounding box center [160, 79] width 100 height 18
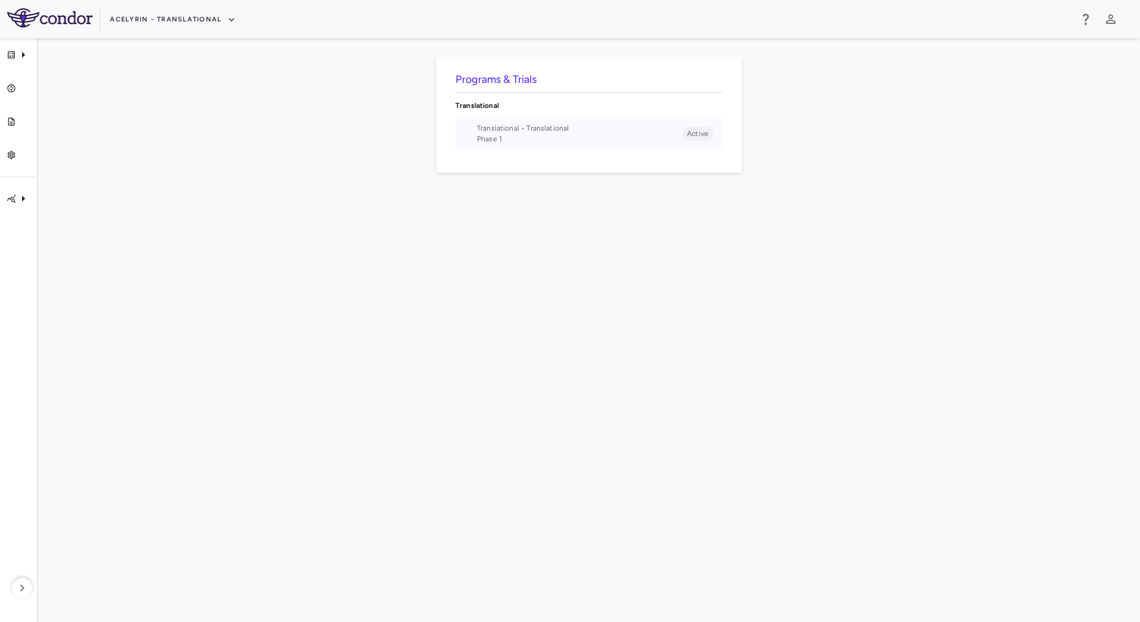
drag, startPoint x: 516, startPoint y: 131, endPoint x: 477, endPoint y: 132, distance: 38.8
click at [515, 132] on span "Translational • Translational" at bounding box center [579, 128] width 205 height 11
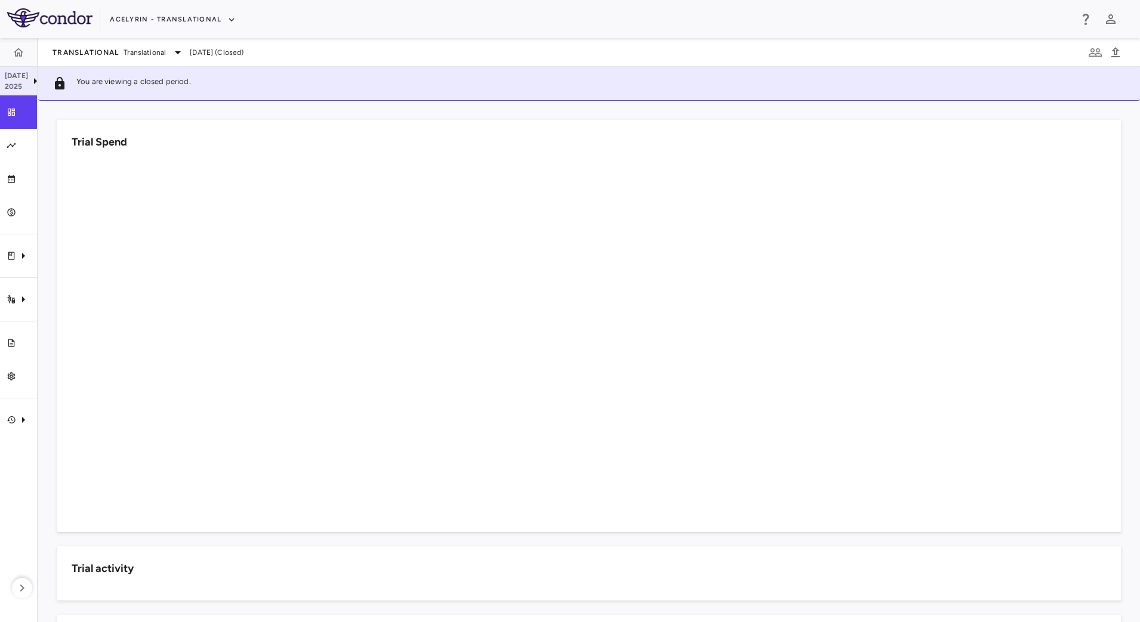
click at [32, 80] on icon at bounding box center [35, 81] width 14 height 14
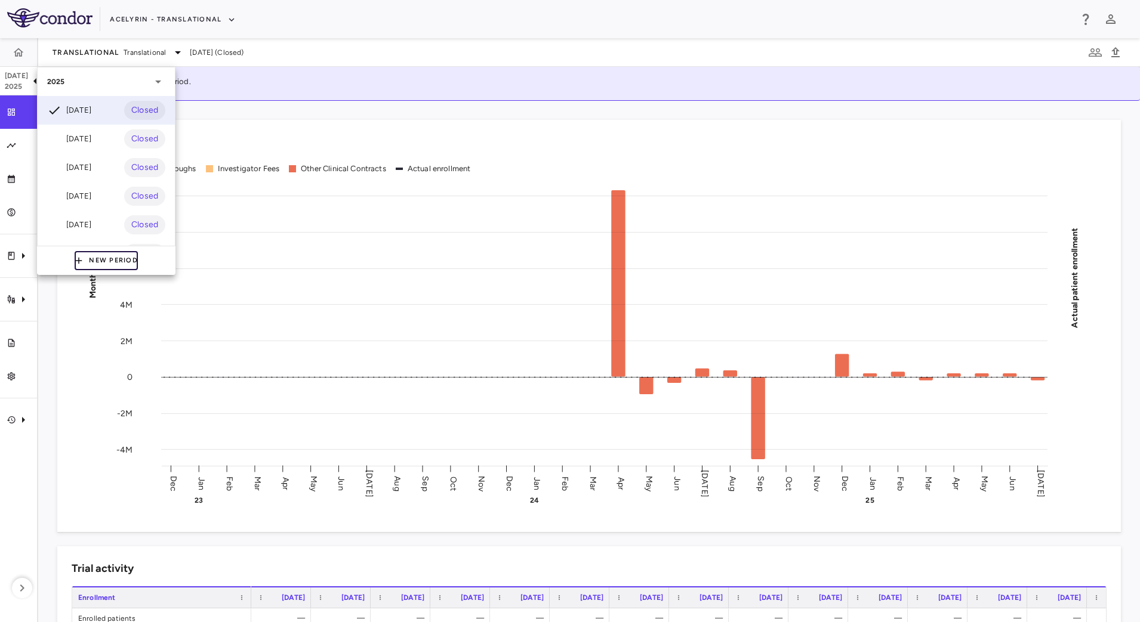
click at [90, 258] on button "New Period" at bounding box center [106, 260] width 63 height 19
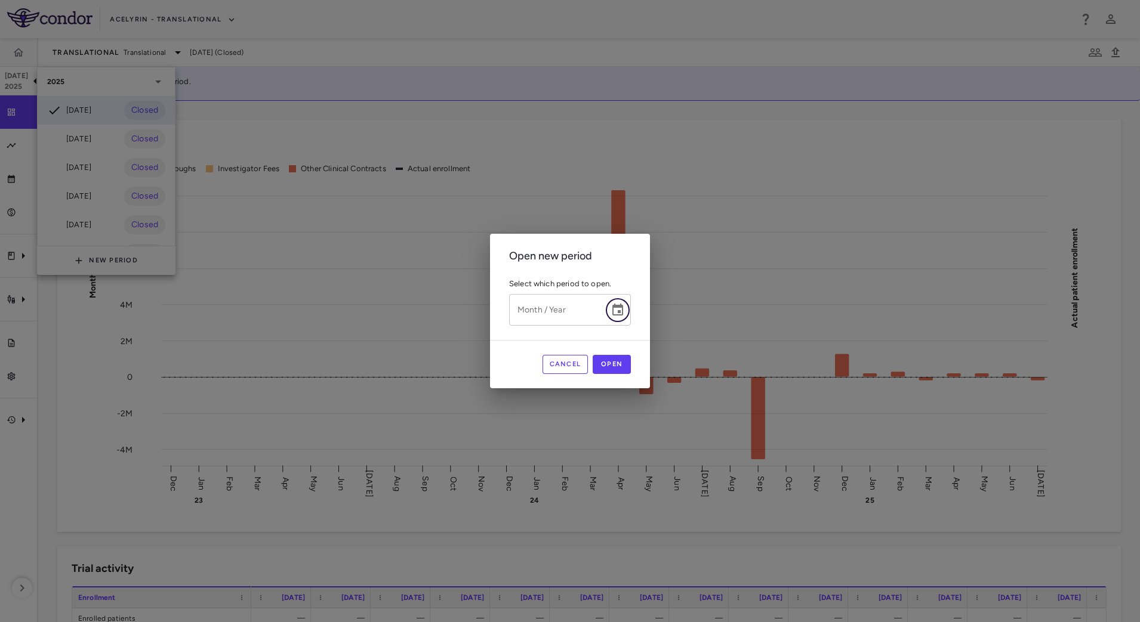
click at [622, 313] on icon "Choose date" at bounding box center [617, 310] width 11 height 12
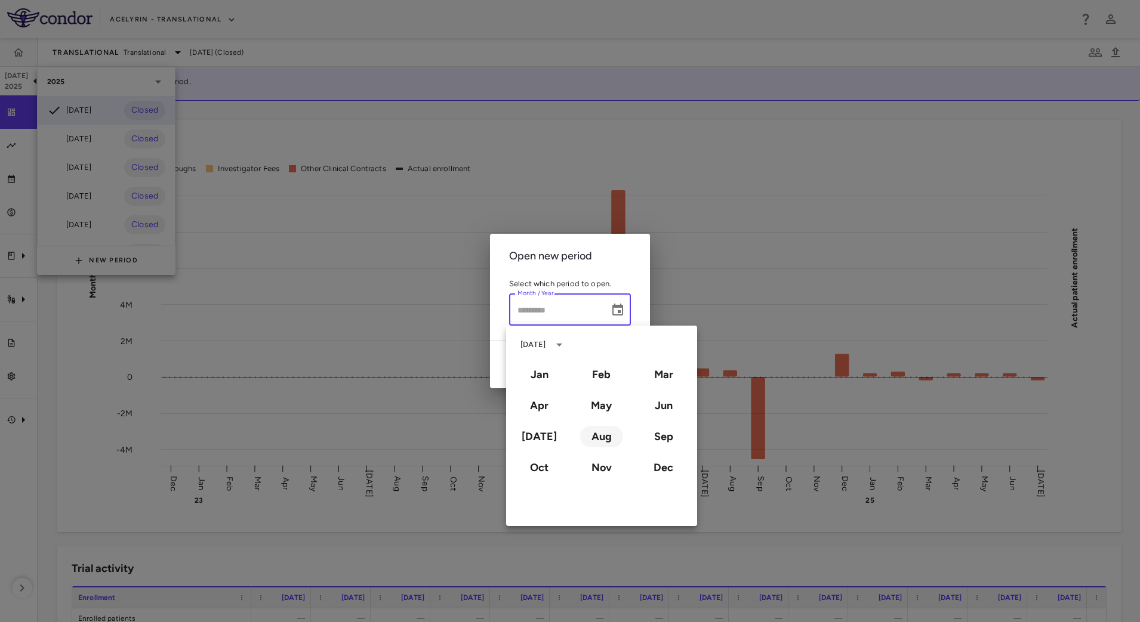
click at [595, 437] on button "Aug" at bounding box center [601, 436] width 43 height 21
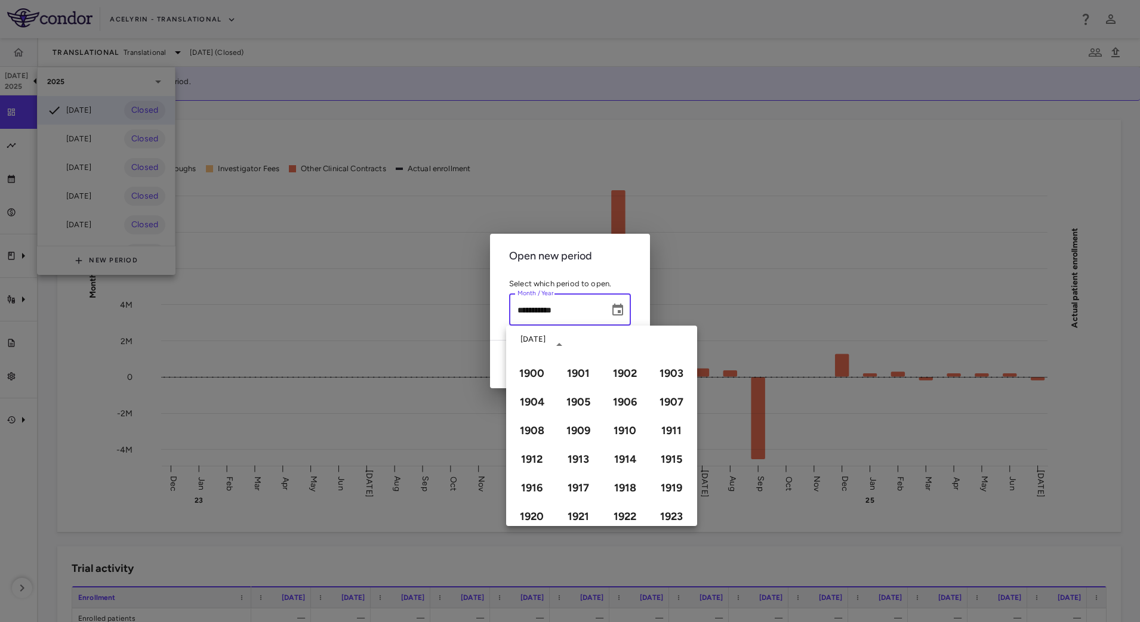
type input "**********"
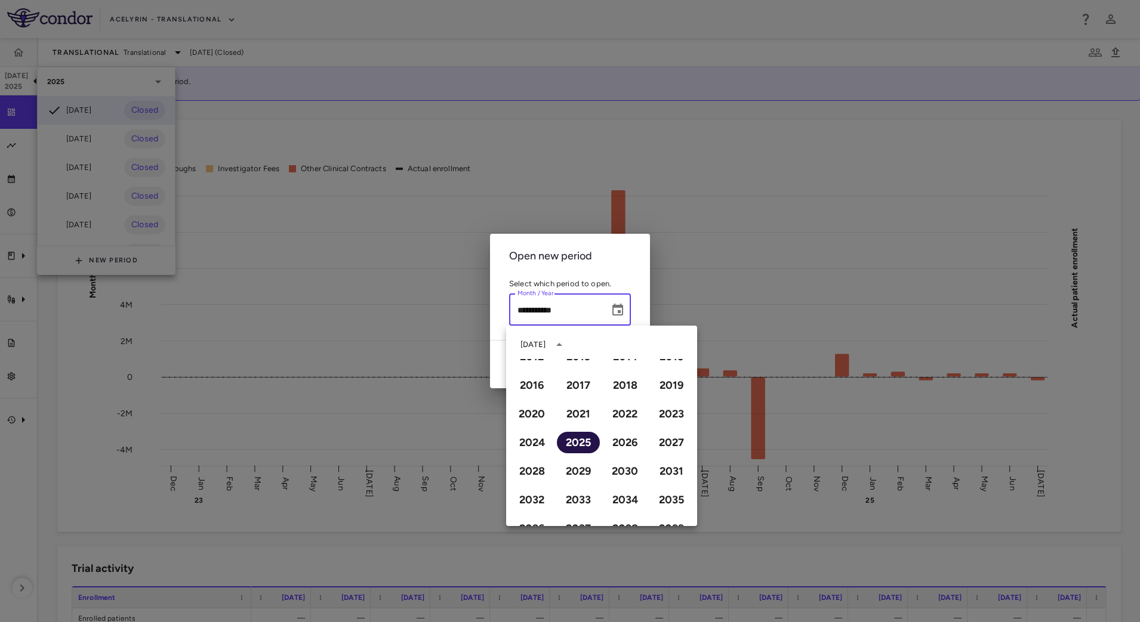
click at [582, 447] on button "2025" at bounding box center [578, 442] width 43 height 21
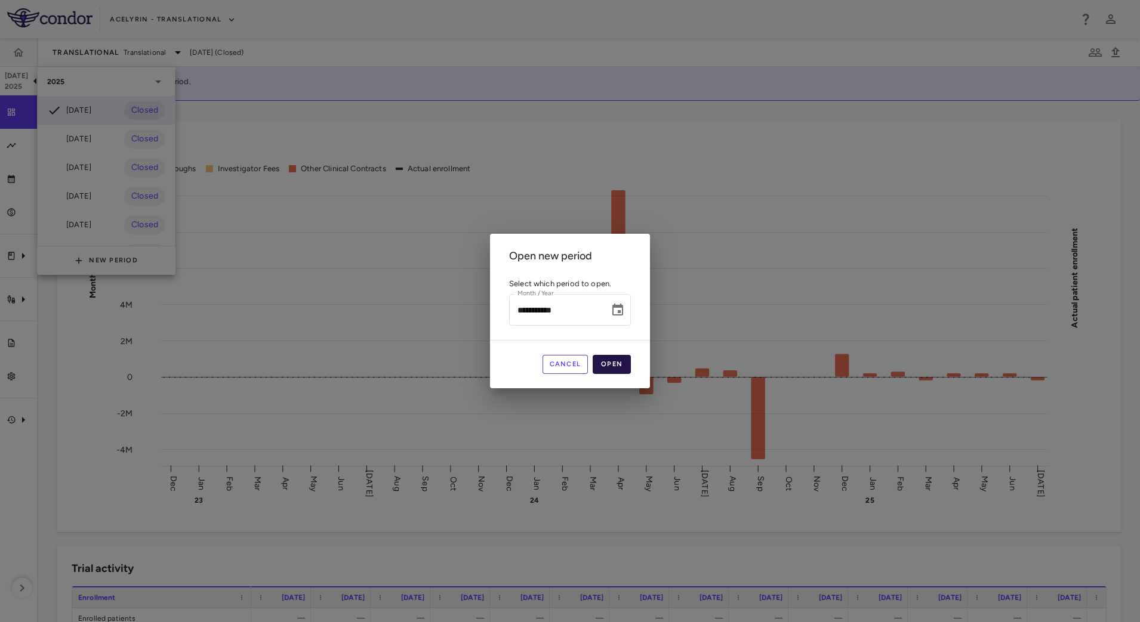
click at [618, 365] on button "Open" at bounding box center [611, 364] width 38 height 19
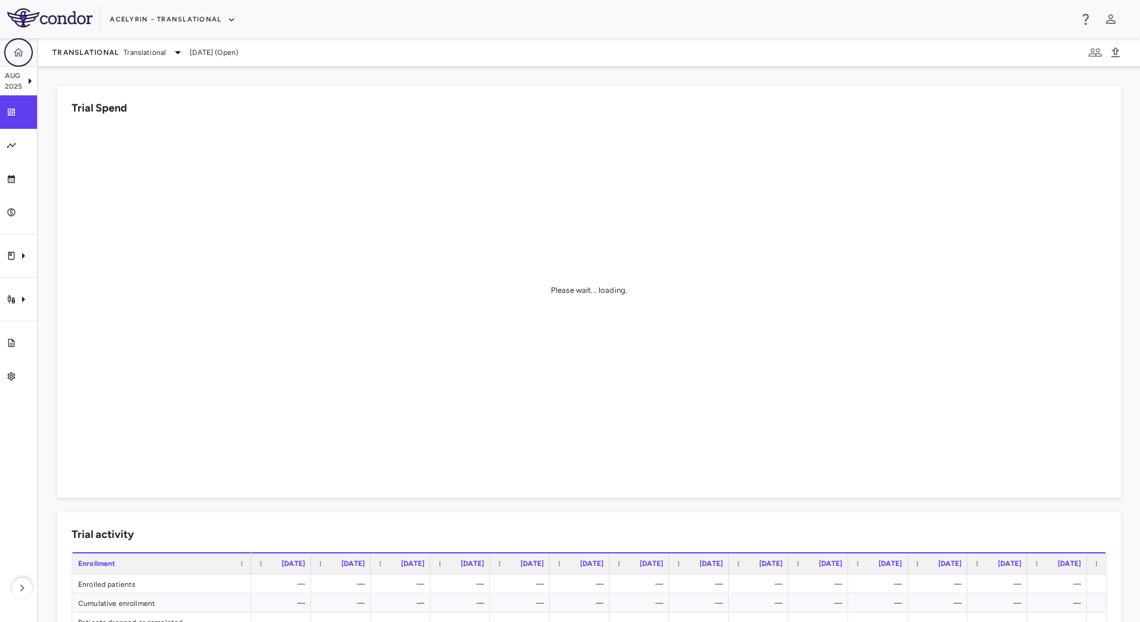
click at [20, 53] on icon "button" at bounding box center [19, 53] width 12 height 12
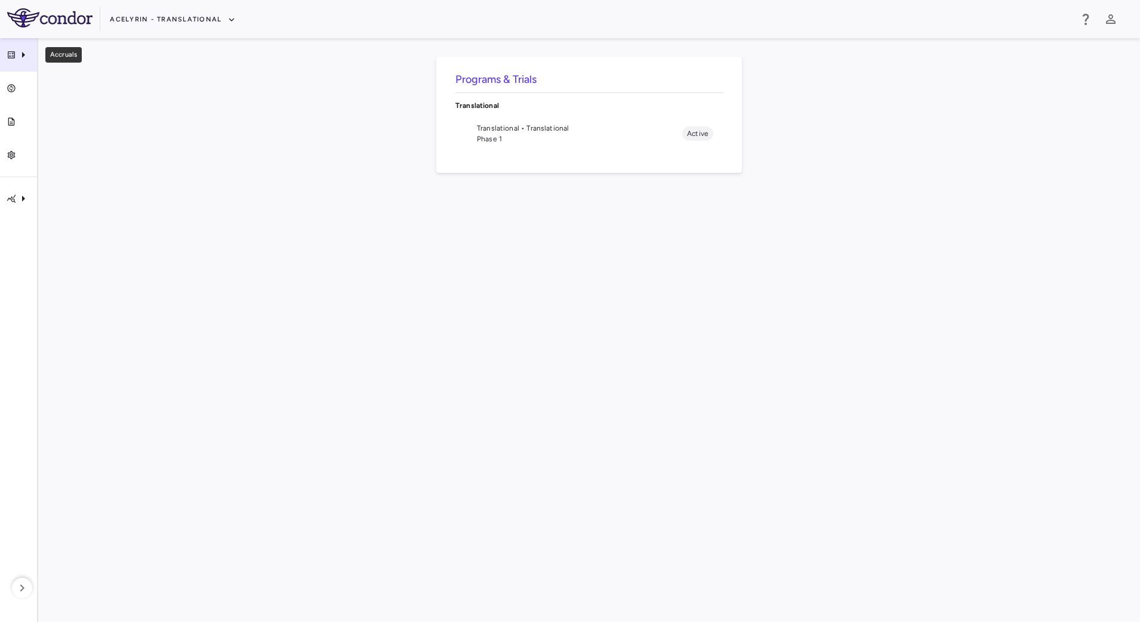
click at [25, 58] on icon "Accruals" at bounding box center [23, 55] width 14 height 14
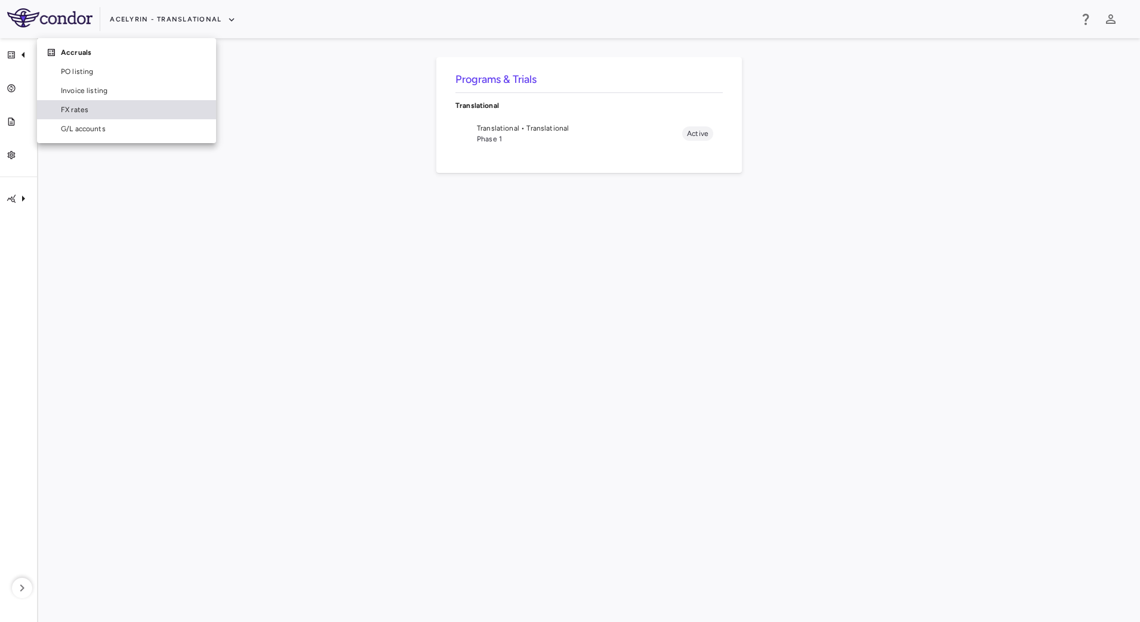
click at [69, 104] on span "FX rates" at bounding box center [134, 109] width 146 height 11
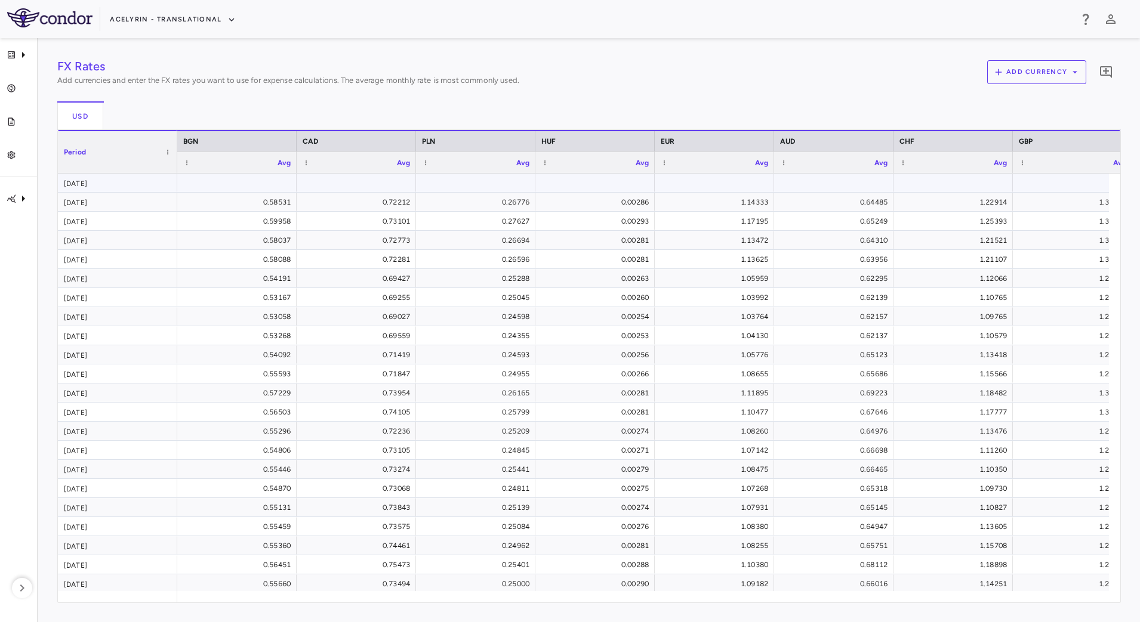
click at [141, 181] on div "[DATE]" at bounding box center [117, 183] width 119 height 18
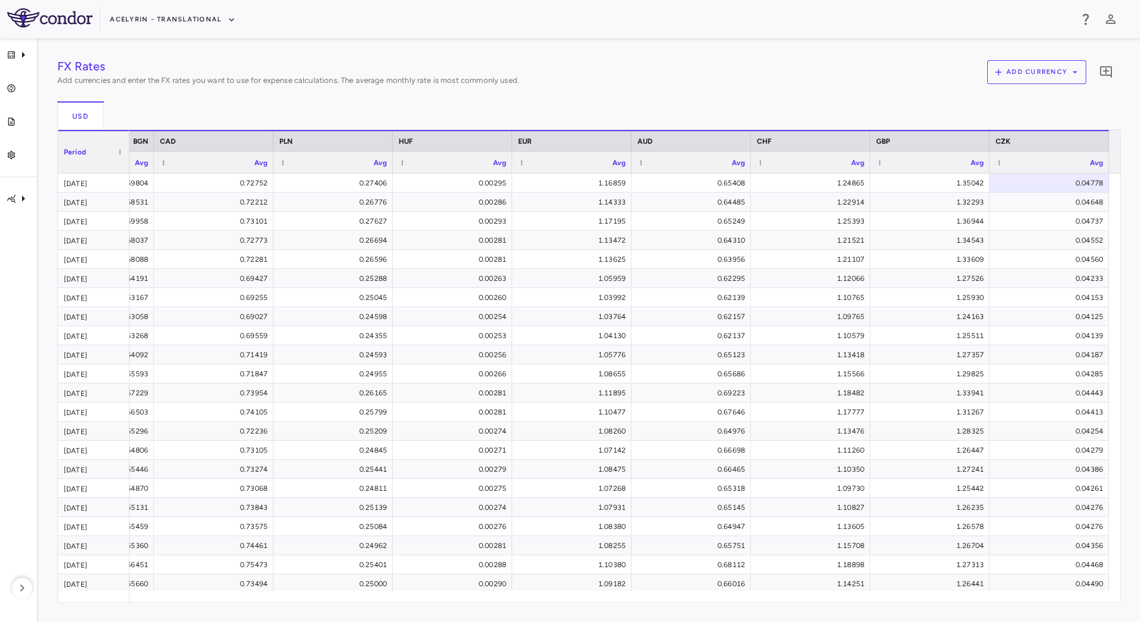
scroll to position [0, 94]
drag, startPoint x: 175, startPoint y: 168, endPoint x: 104, endPoint y: 164, distance: 70.5
click at [104, 164] on div at bounding box center [106, 152] width 5 height 42
drag, startPoint x: 226, startPoint y: 144, endPoint x: 157, endPoint y: 133, distance: 69.4
click at [157, 133] on div at bounding box center [157, 141] width 5 height 20
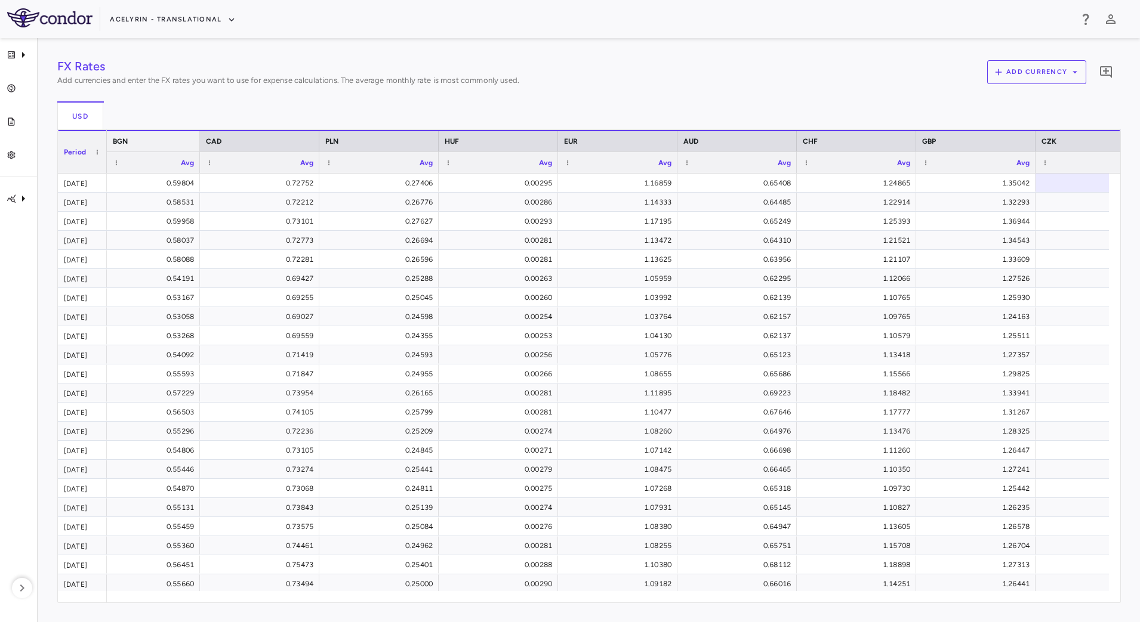
drag, startPoint x: 155, startPoint y: 146, endPoint x: 197, endPoint y: 149, distance: 42.5
click at [197, 149] on div at bounding box center [199, 141] width 5 height 20
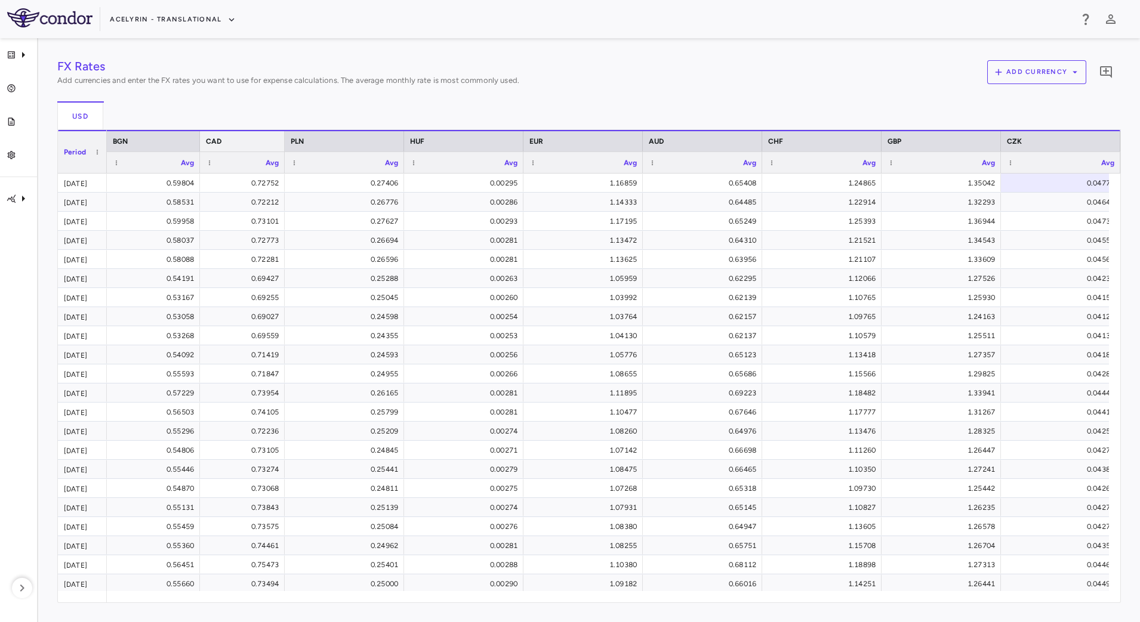
drag, startPoint x: 317, startPoint y: 144, endPoint x: 283, endPoint y: 143, distance: 34.7
click at [283, 143] on div at bounding box center [284, 141] width 5 height 20
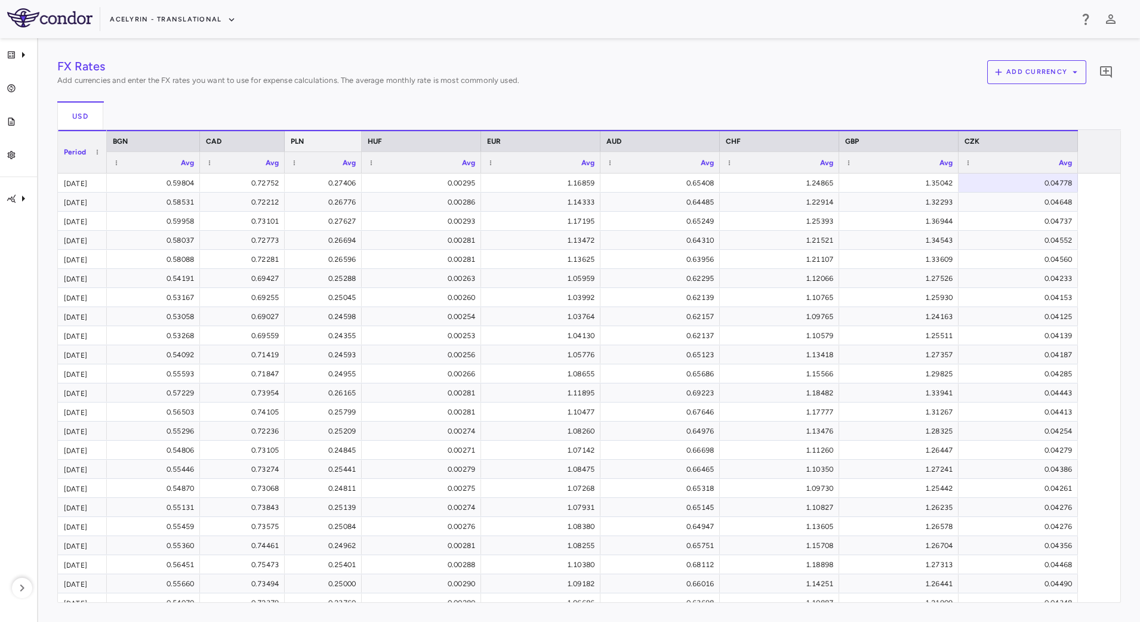
drag, startPoint x: 401, startPoint y: 145, endPoint x: 359, endPoint y: 145, distance: 42.4
click at [359, 145] on div at bounding box center [361, 141] width 5 height 20
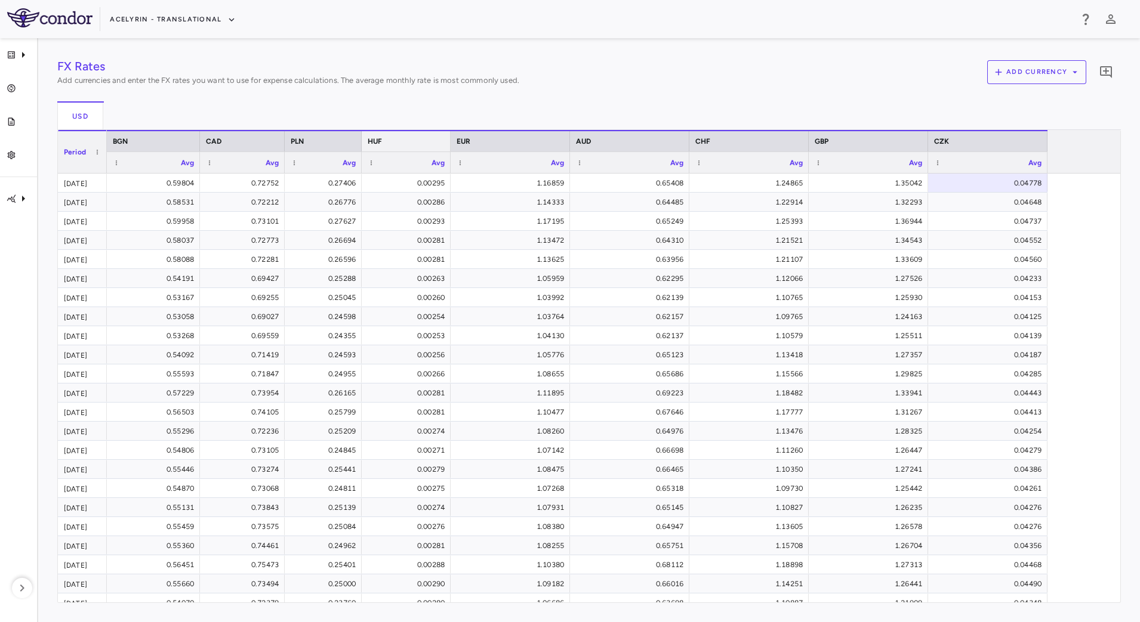
drag, startPoint x: 478, startPoint y: 144, endPoint x: 447, endPoint y: 147, distance: 31.2
click at [447, 147] on div at bounding box center [449, 141] width 5 height 20
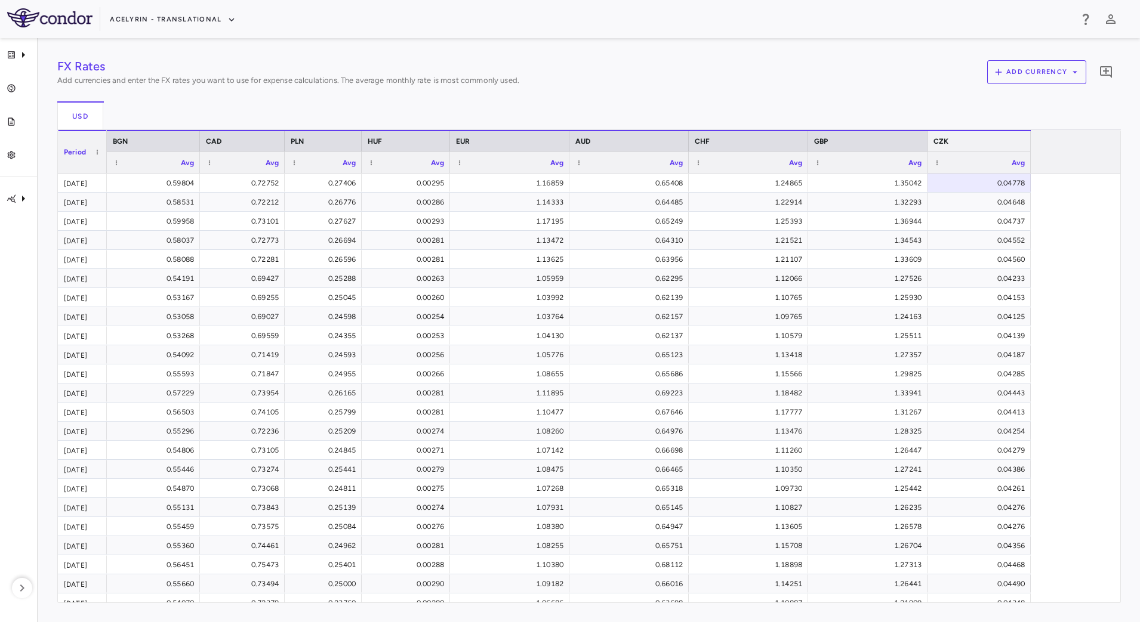
drag, startPoint x: 1046, startPoint y: 143, endPoint x: 1027, endPoint y: 140, distance: 18.6
click at [1027, 140] on div at bounding box center [1029, 141] width 5 height 20
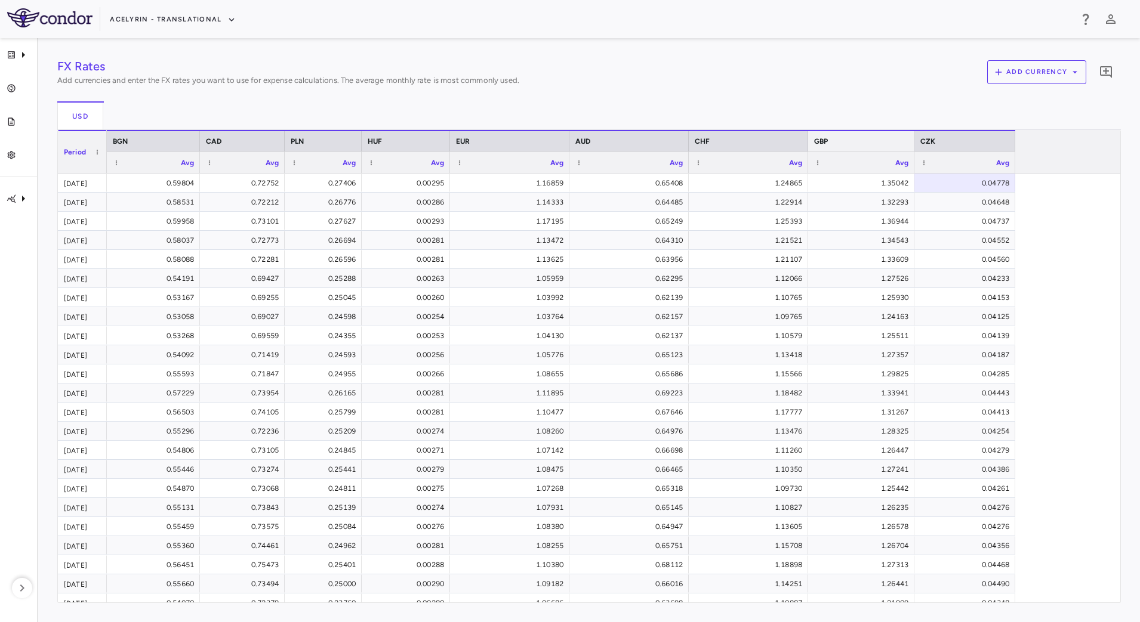
drag, startPoint x: 928, startPoint y: 140, endPoint x: 915, endPoint y: 141, distance: 13.2
click at [915, 141] on div at bounding box center [913, 141] width 5 height 20
drag, startPoint x: 805, startPoint y: 141, endPoint x: 789, endPoint y: 137, distance: 16.5
click at [800, 138] on div at bounding box center [802, 141] width 5 height 20
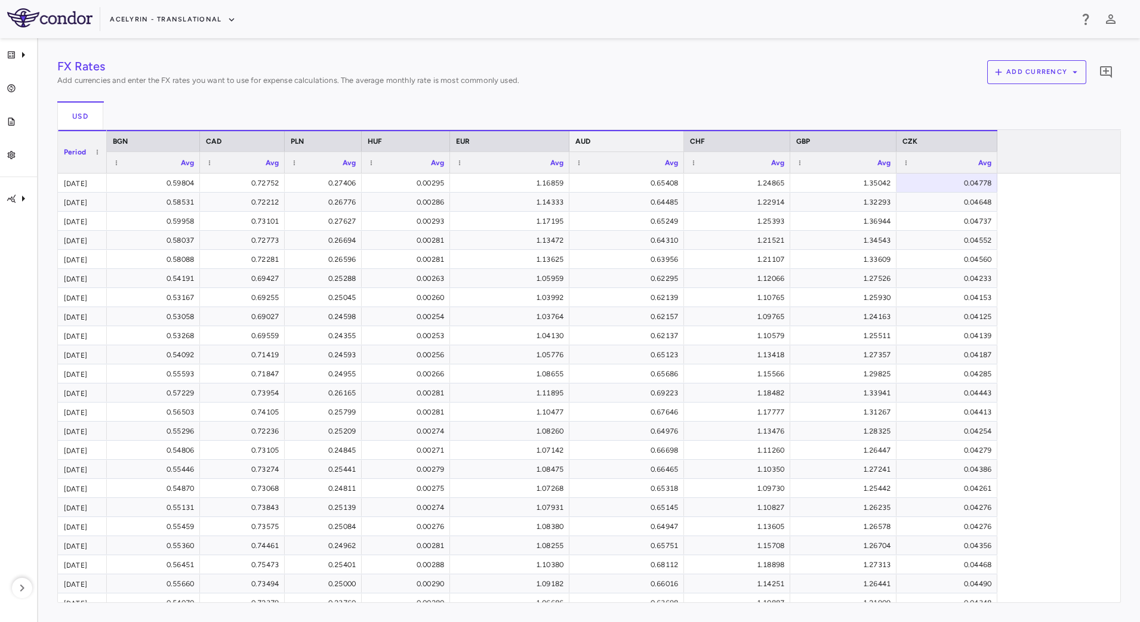
drag, startPoint x: 687, startPoint y: 140, endPoint x: 680, endPoint y: 140, distance: 7.2
click at [681, 140] on div at bounding box center [683, 141] width 5 height 20
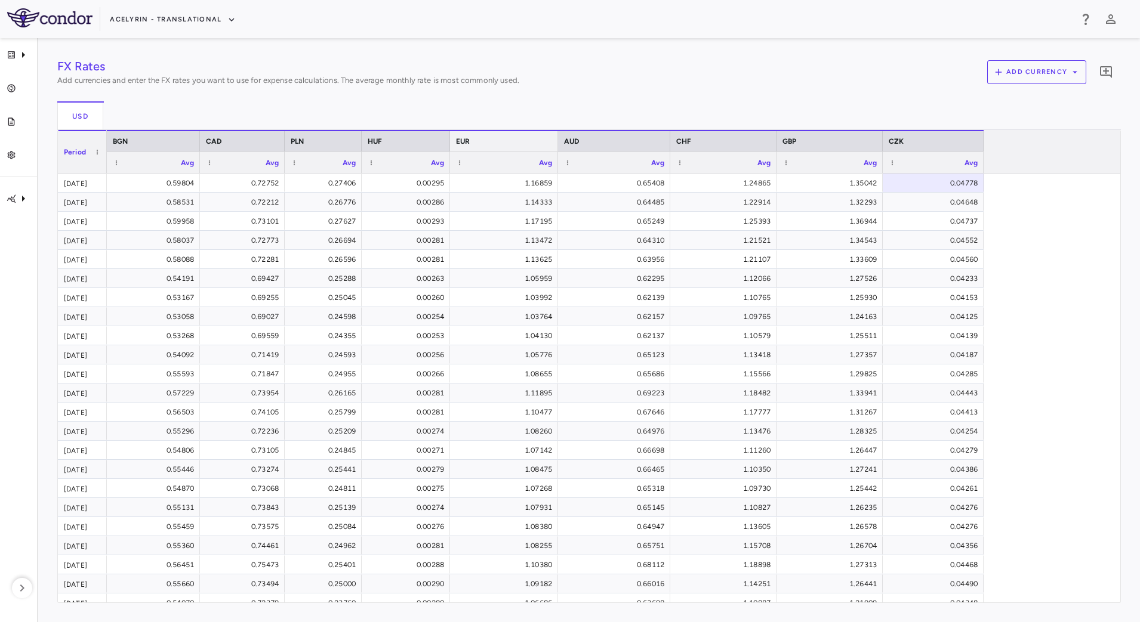
drag, startPoint x: 567, startPoint y: 141, endPoint x: 551, endPoint y: 141, distance: 16.7
click at [555, 141] on div at bounding box center [557, 141] width 5 height 20
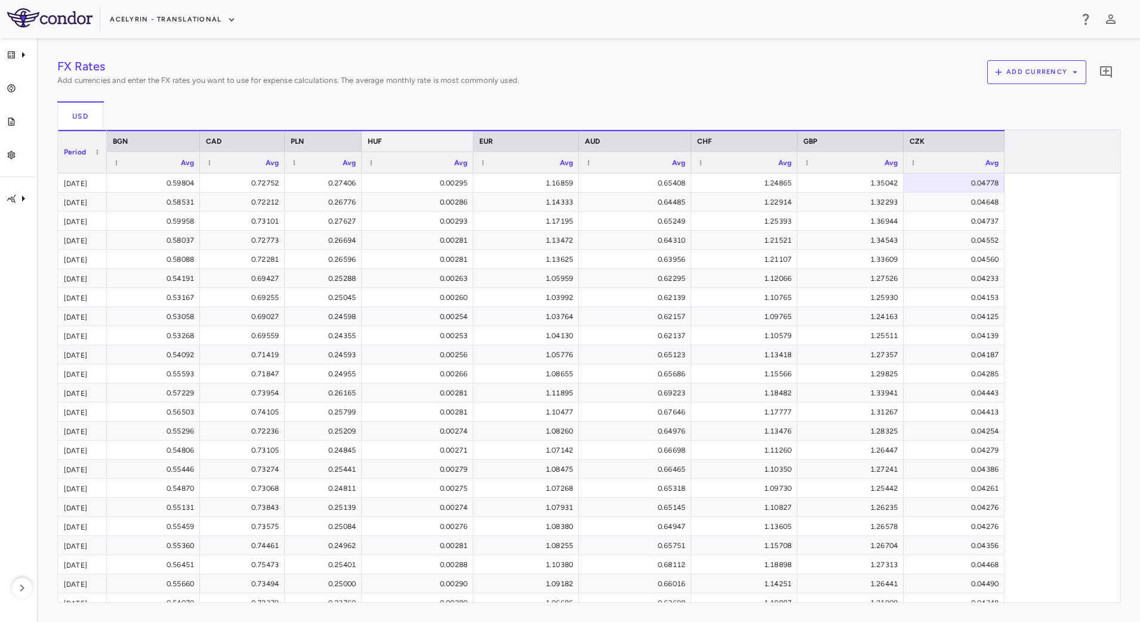
drag, startPoint x: 450, startPoint y: 144, endPoint x: 473, endPoint y: 145, distance: 23.3
click at [473, 145] on div at bounding box center [472, 141] width 5 height 20
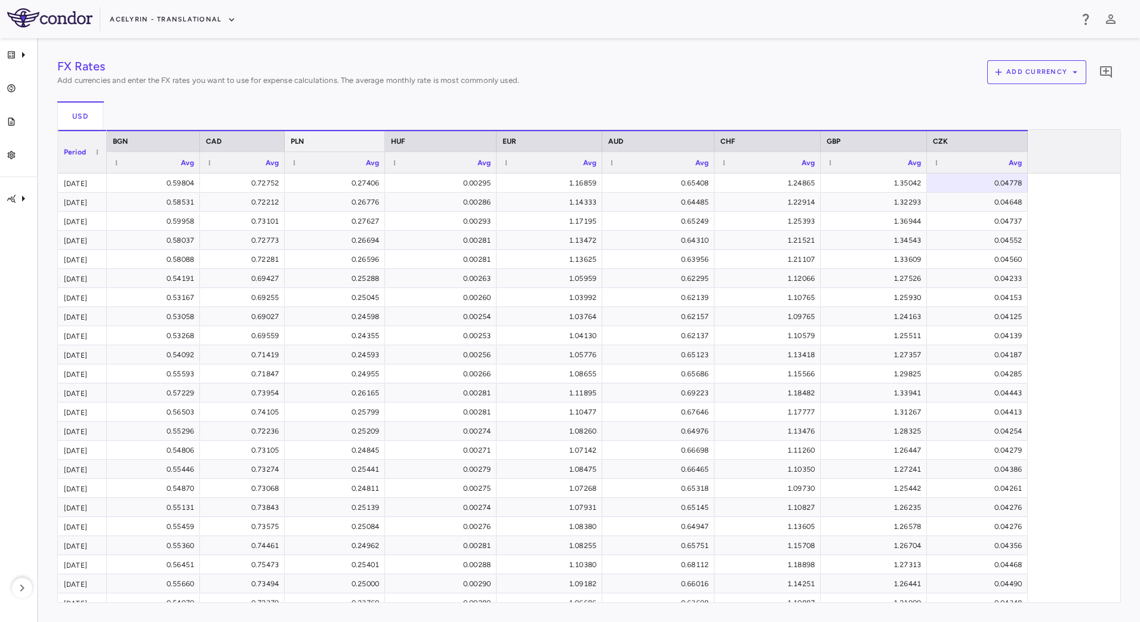
drag, startPoint x: 359, startPoint y: 143, endPoint x: 382, endPoint y: 144, distance: 23.3
click at [382, 144] on div at bounding box center [384, 141] width 5 height 20
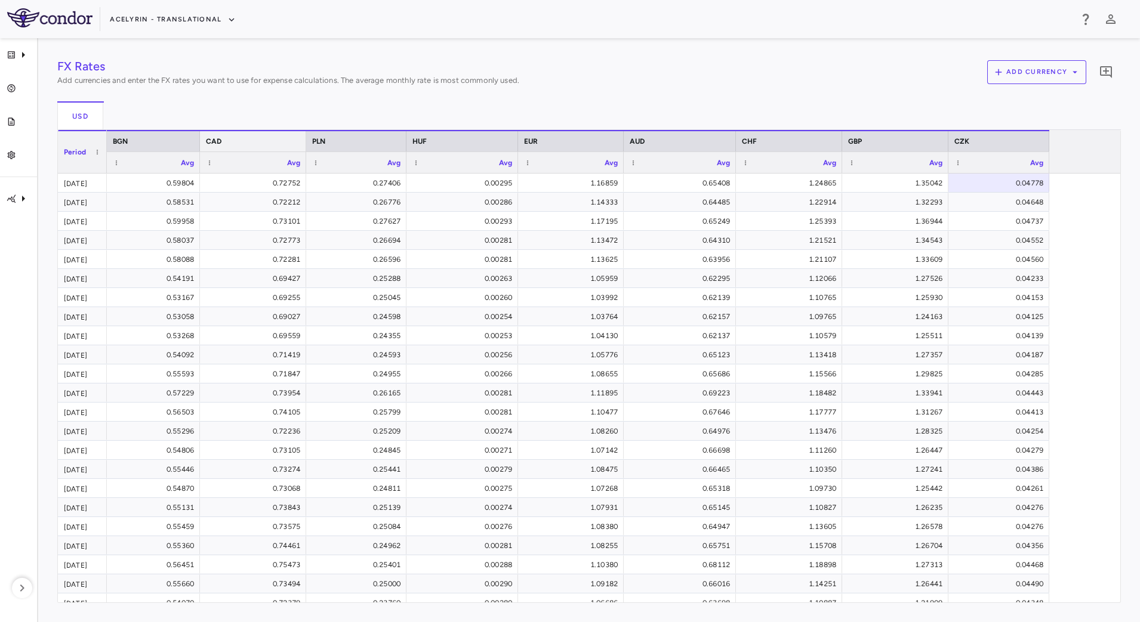
drag, startPoint x: 284, startPoint y: 144, endPoint x: 305, endPoint y: 147, distance: 21.1
click at [305, 147] on div at bounding box center [305, 141] width 5 height 20
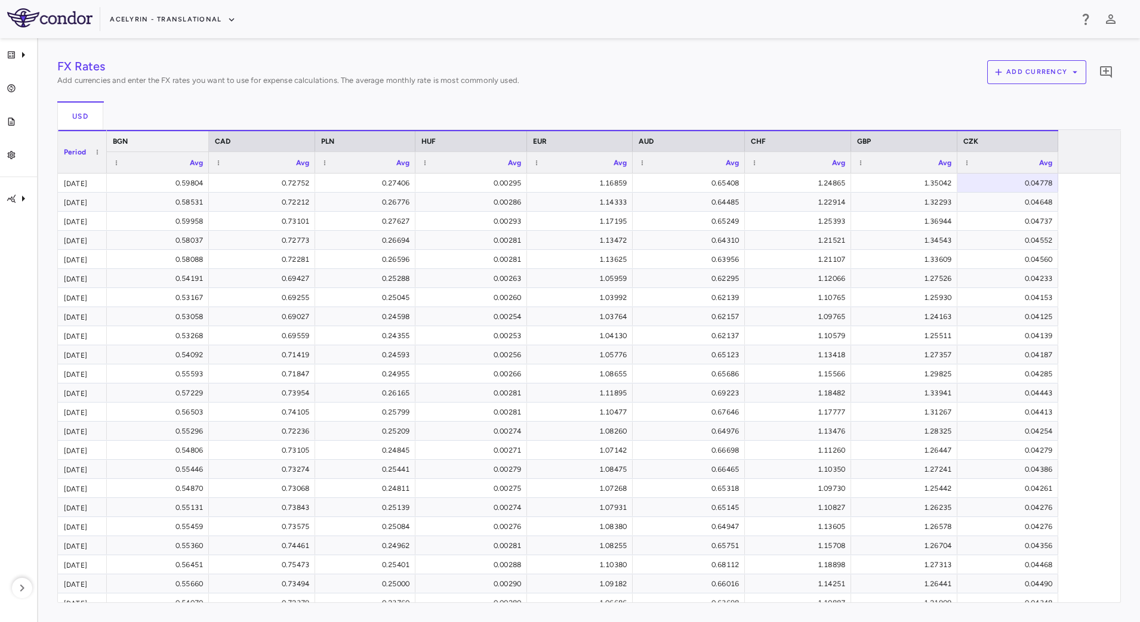
drag, startPoint x: 197, startPoint y: 144, endPoint x: 208, endPoint y: 146, distance: 10.4
click at [208, 146] on div at bounding box center [208, 141] width 5 height 20
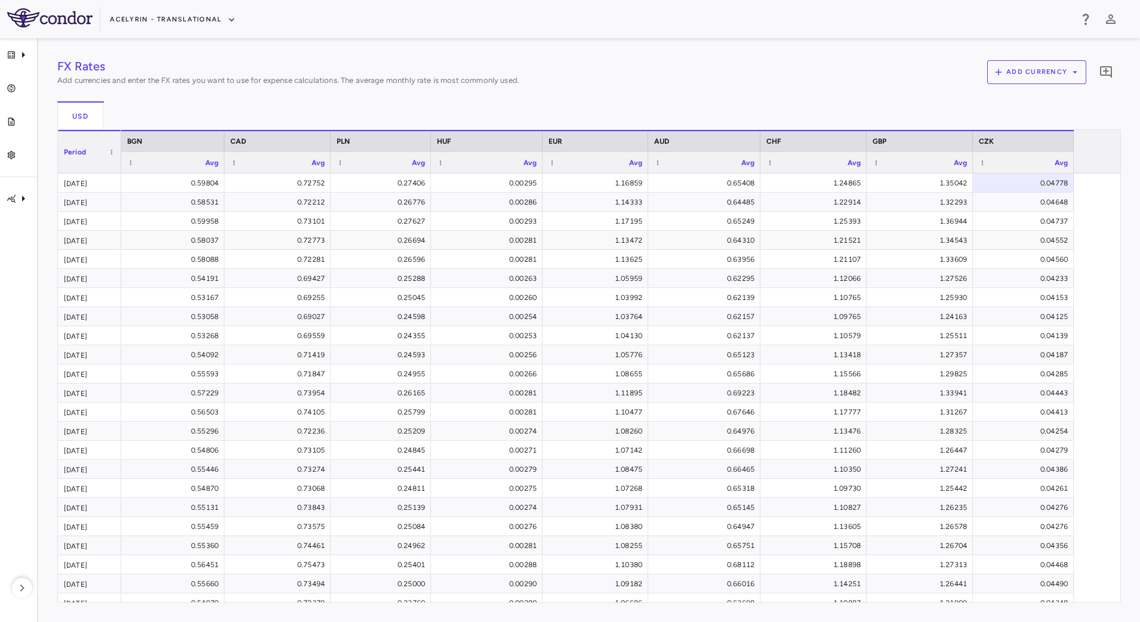
drag, startPoint x: 104, startPoint y: 146, endPoint x: 118, endPoint y: 150, distance: 15.1
click at [118, 150] on div at bounding box center [120, 152] width 5 height 42
click at [229, 137] on div at bounding box center [228, 141] width 5 height 20
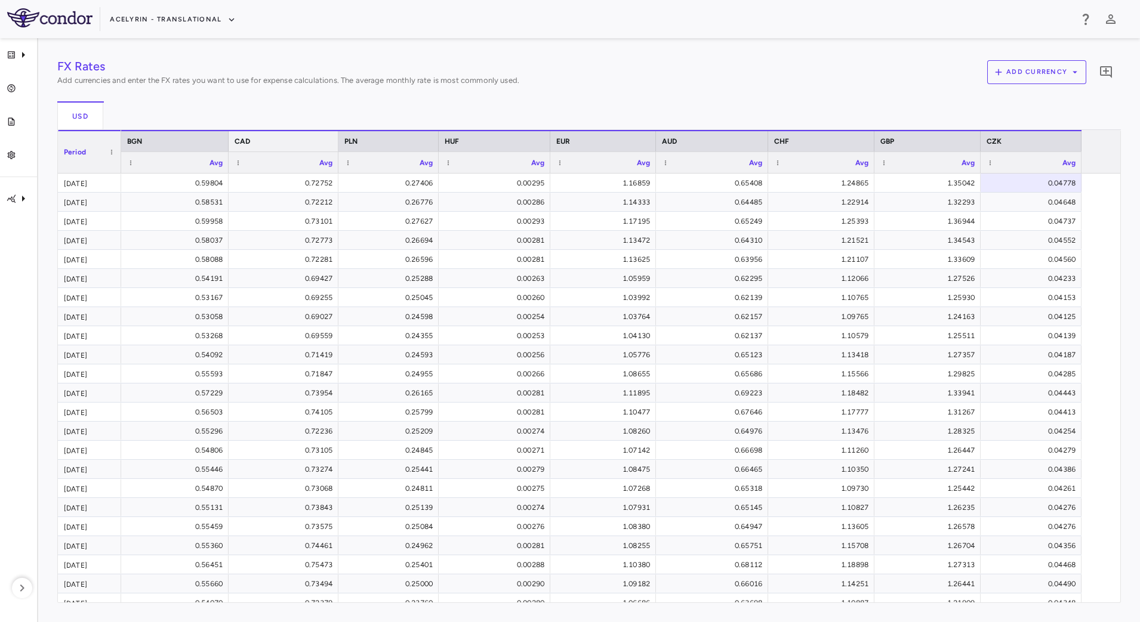
click at [335, 139] on div at bounding box center [337, 141] width 5 height 20
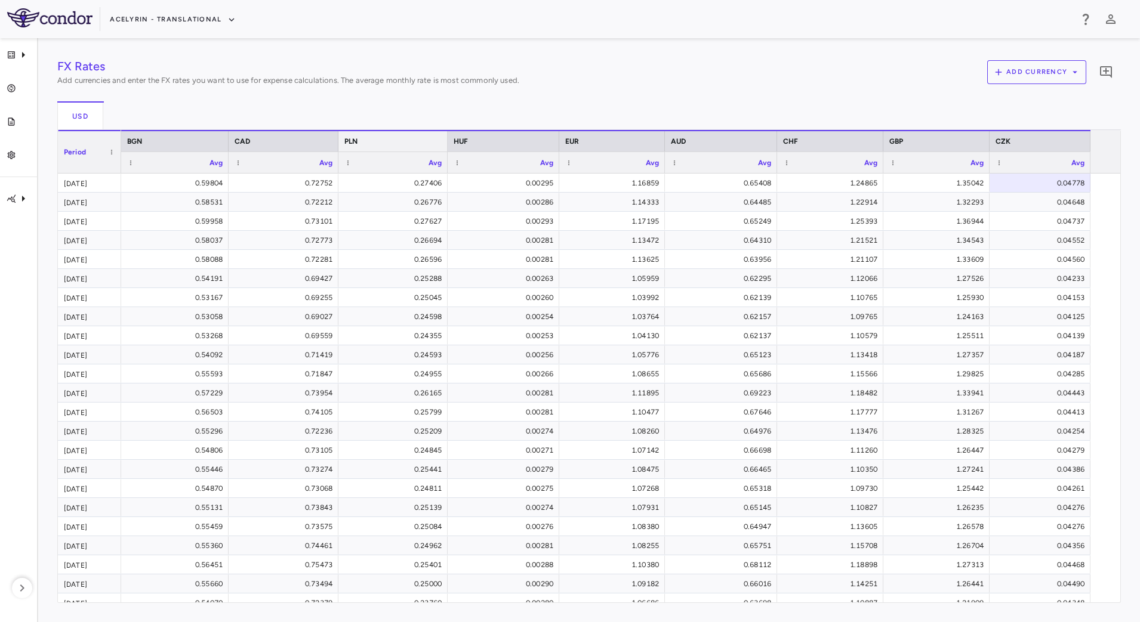
drag, startPoint x: 438, startPoint y: 142, endPoint x: 447, endPoint y: 143, distance: 9.0
click at [447, 143] on div at bounding box center [447, 141] width 5 height 20
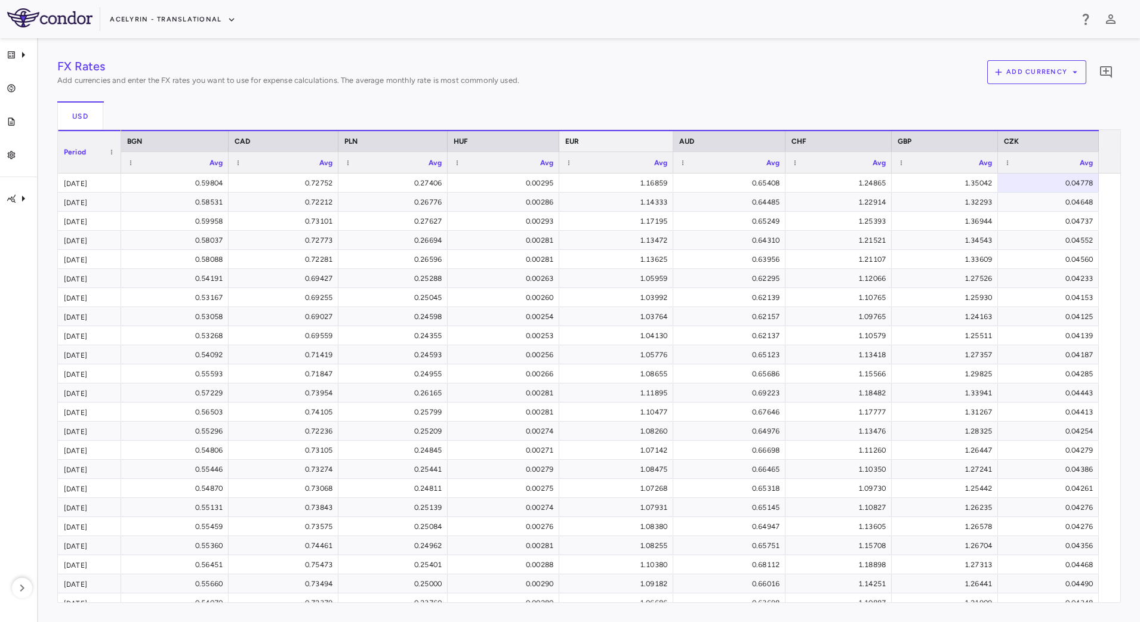
drag, startPoint x: 665, startPoint y: 146, endPoint x: 673, endPoint y: 146, distance: 8.4
click at [673, 146] on div at bounding box center [672, 141] width 5 height 20
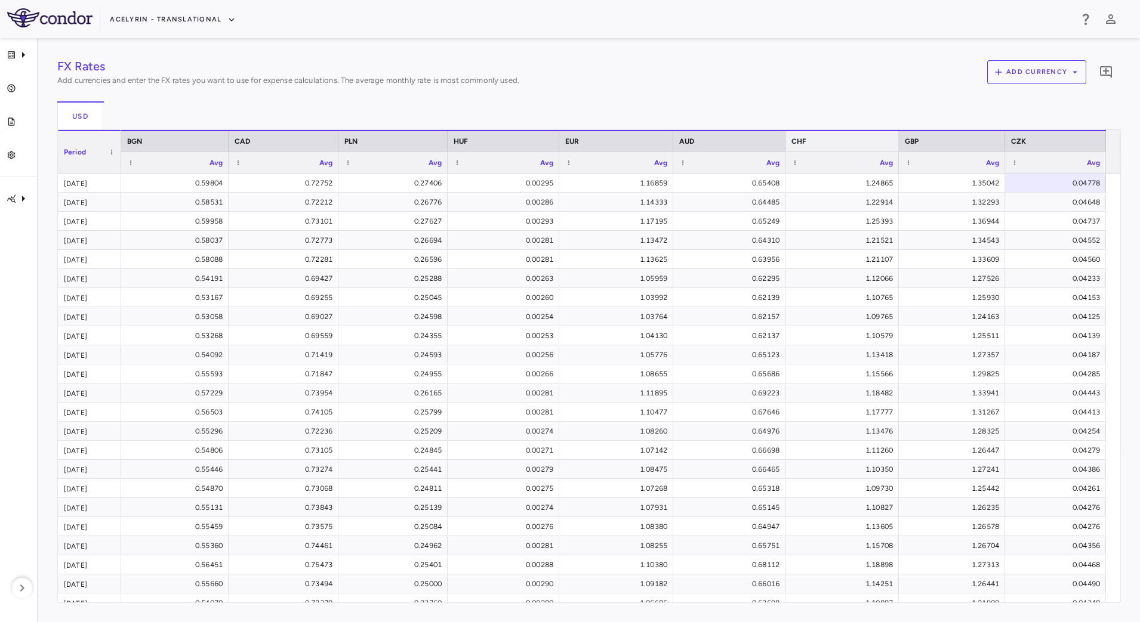
drag, startPoint x: 890, startPoint y: 146, endPoint x: 897, endPoint y: 147, distance: 7.3
click at [897, 147] on div at bounding box center [898, 141] width 5 height 20
click at [782, 139] on div "AUD" at bounding box center [729, 140] width 112 height 21
click at [785, 139] on div at bounding box center [787, 141] width 5 height 20
